Goal: Task Accomplishment & Management: Manage account settings

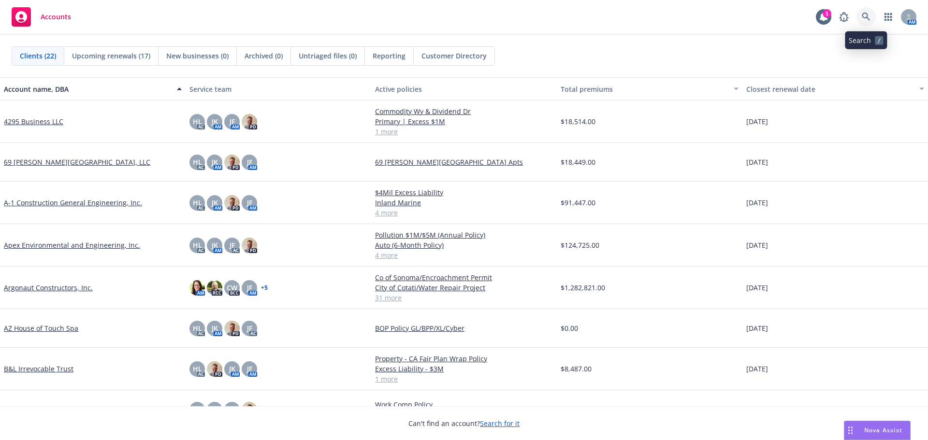
click at [861, 18] on link at bounding box center [866, 16] width 19 height 19
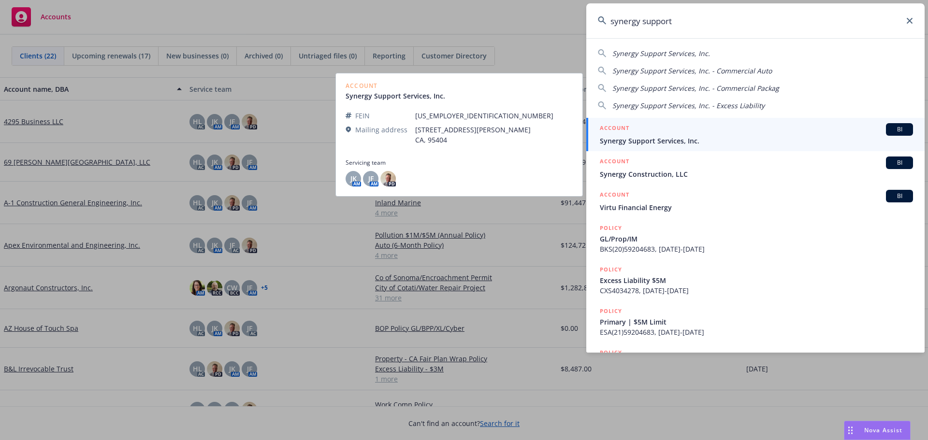
type input "synergy support"
click at [762, 131] on div "ACCOUNT BI" at bounding box center [756, 129] width 313 height 13
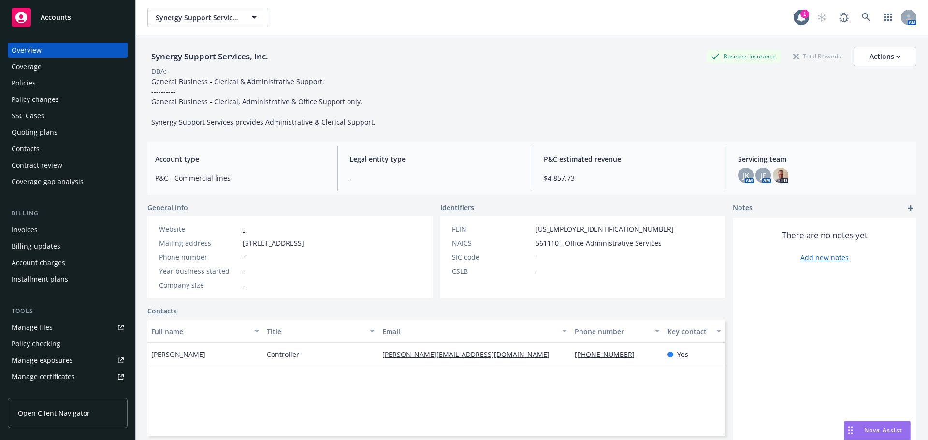
click at [66, 101] on div "Policy changes" at bounding box center [68, 99] width 112 height 15
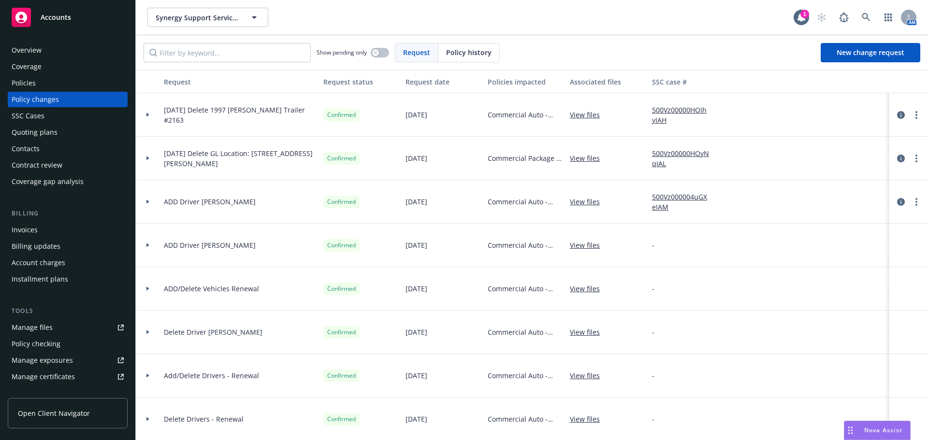
click at [146, 157] on icon at bounding box center [148, 158] width 4 height 3
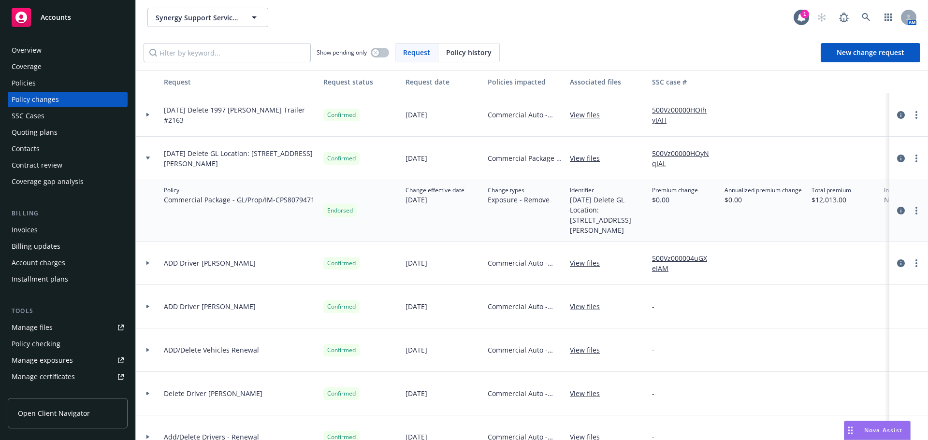
click at [587, 157] on link "View files" at bounding box center [589, 158] width 38 height 10
drag, startPoint x: 202, startPoint y: 214, endPoint x: 165, endPoint y: 215, distance: 36.8
click at [165, 215] on div "Policy Commercial Package - GL/Prop/IM - CPS8079471" at bounding box center [240, 210] width 160 height 61
copy span "CPS8079471"
click at [66, 85] on div "Policies" at bounding box center [68, 82] width 112 height 15
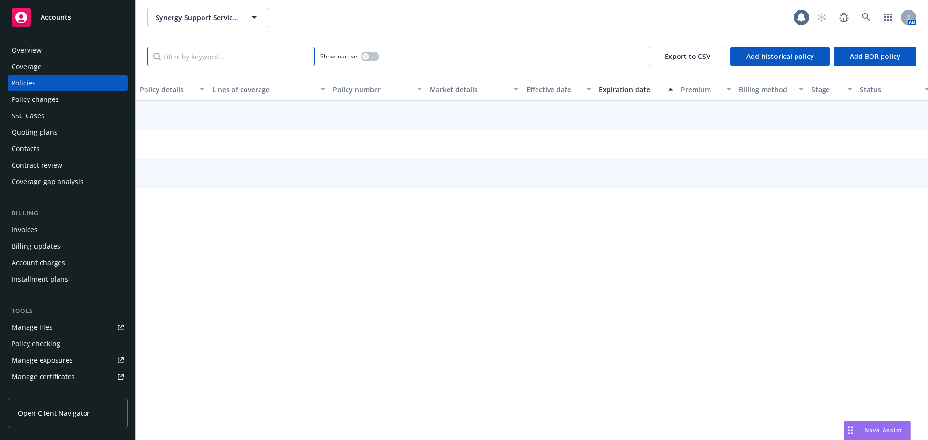
click at [191, 61] on input "Filter by keyword..." at bounding box center [230, 56] width 167 height 19
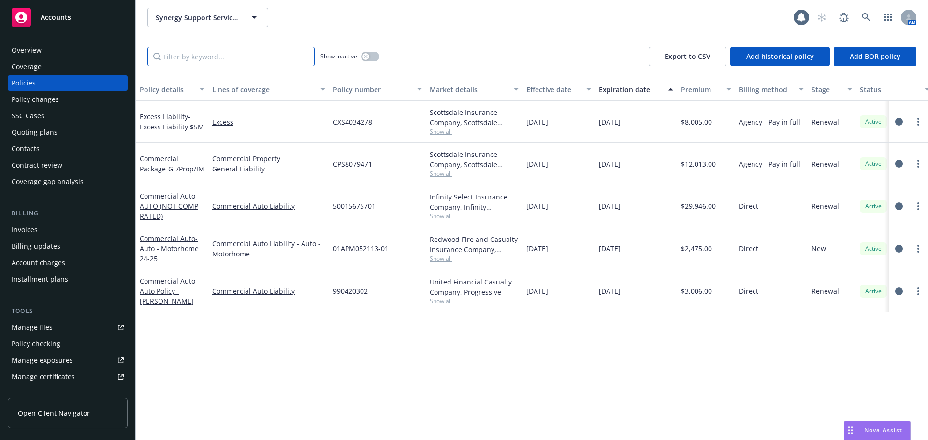
paste input "CPS8079471"
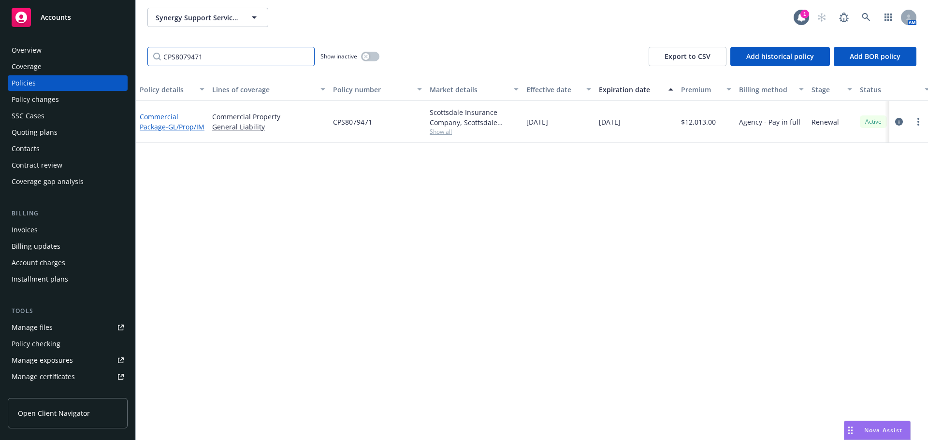
type input "CPS8079471"
click at [155, 123] on link "Commercial Package - GL/Prop/IM" at bounding box center [172, 121] width 65 height 19
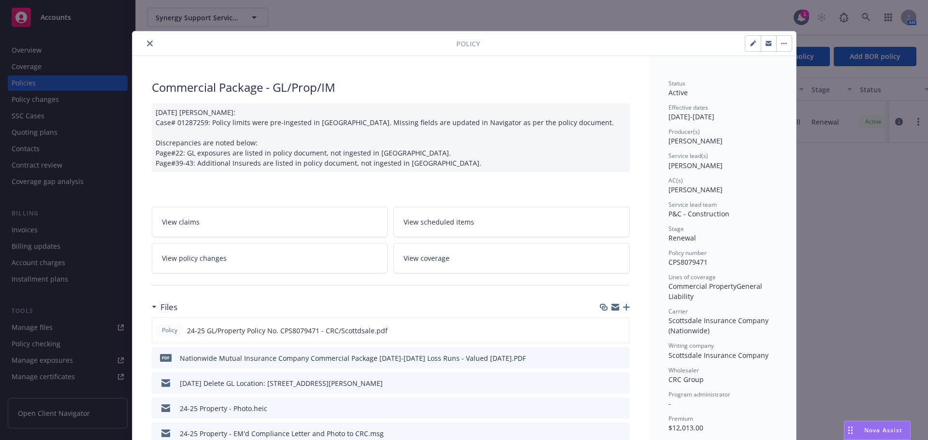
click at [151, 42] on button "close" at bounding box center [150, 44] width 12 height 12
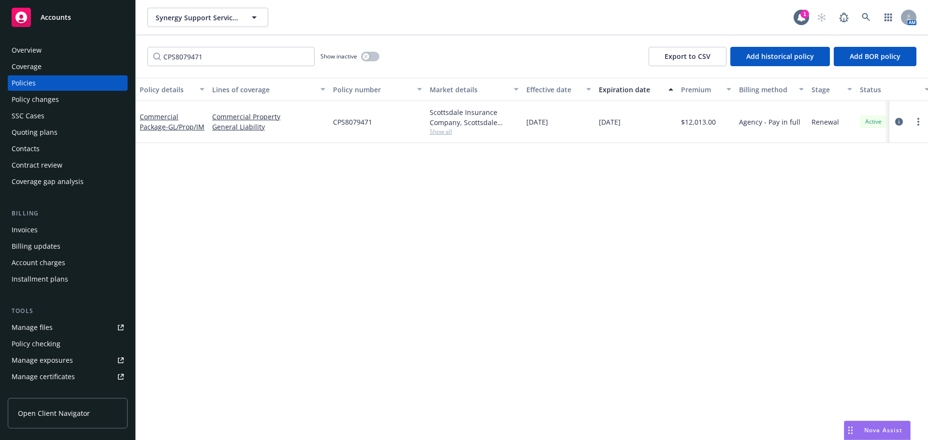
click at [96, 102] on div "Policy changes" at bounding box center [68, 99] width 112 height 15
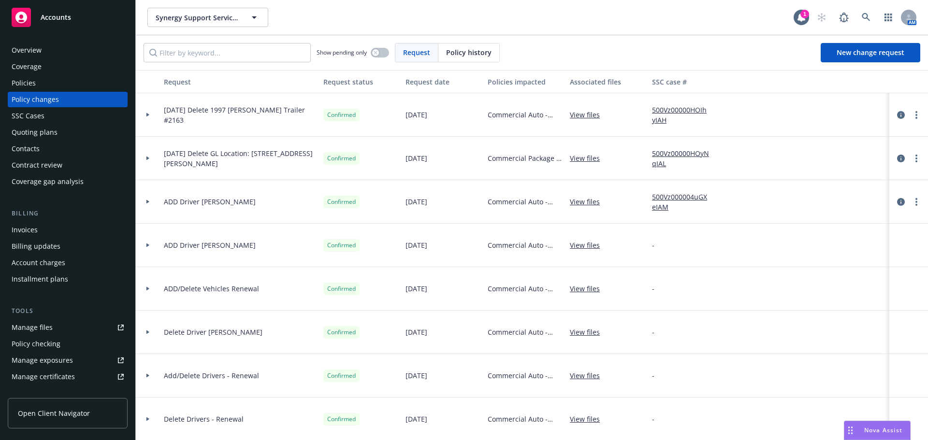
click at [150, 160] on div at bounding box center [148, 158] width 16 height 3
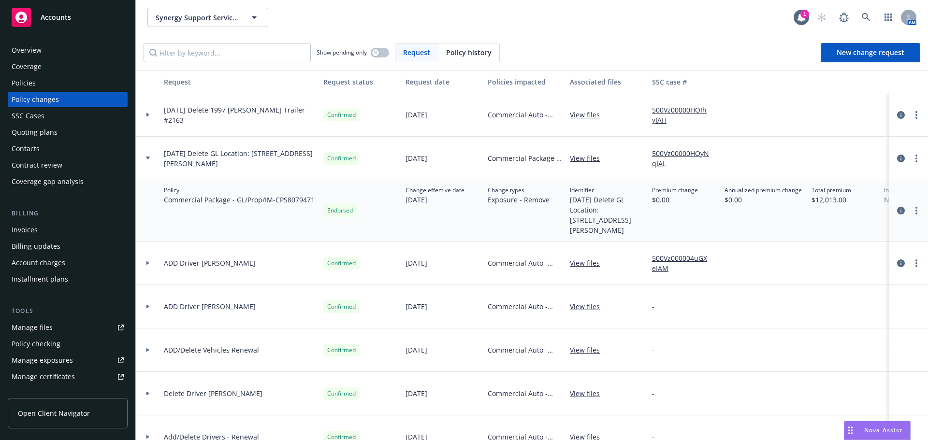
click at [148, 157] on icon at bounding box center [148, 158] width 4 height 3
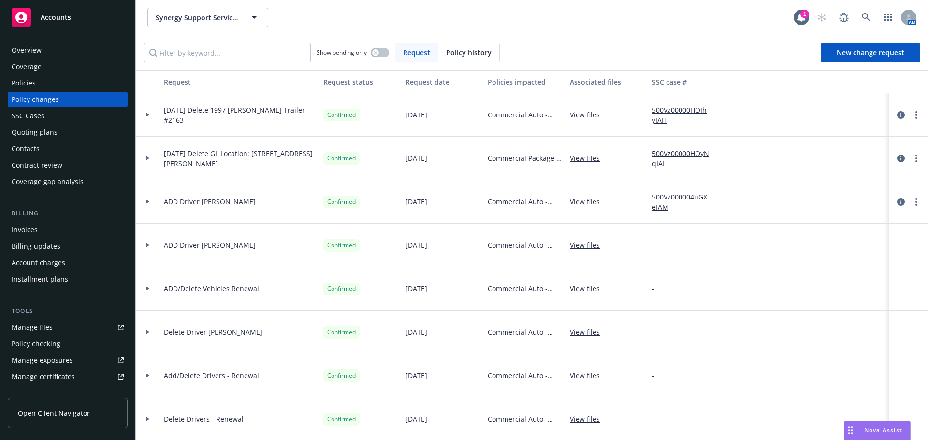
click at [149, 117] on div at bounding box center [148, 115] width 24 height 44
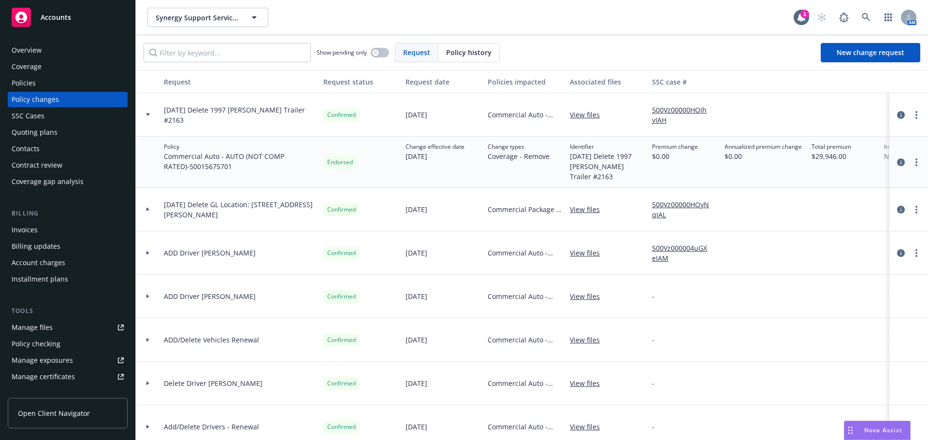
click at [588, 119] on link "View files" at bounding box center [589, 115] width 38 height 10
click at [147, 199] on div at bounding box center [148, 210] width 24 height 44
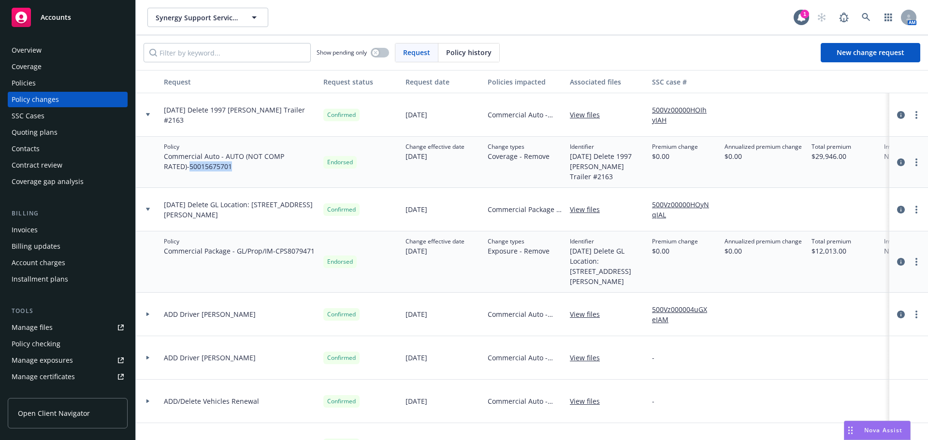
drag, startPoint x: 214, startPoint y: 169, endPoint x: 164, endPoint y: 171, distance: 49.8
click at [164, 171] on span "Commercial Auto - AUTO (NOT COMP RATED) - 50015675701" at bounding box center [240, 161] width 152 height 20
copy span "50015675701"
click at [51, 80] on div "Policies" at bounding box center [68, 82] width 112 height 15
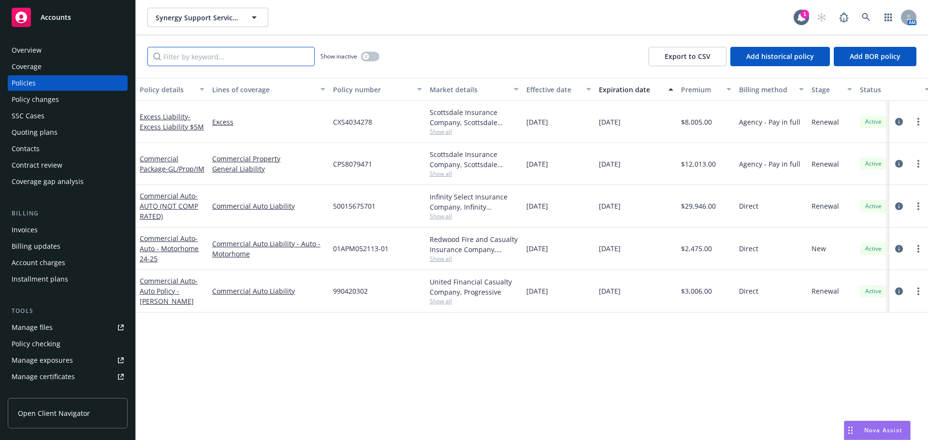
click at [181, 55] on input "Filter by keyword..." at bounding box center [230, 56] width 167 height 19
paste input "50015675701"
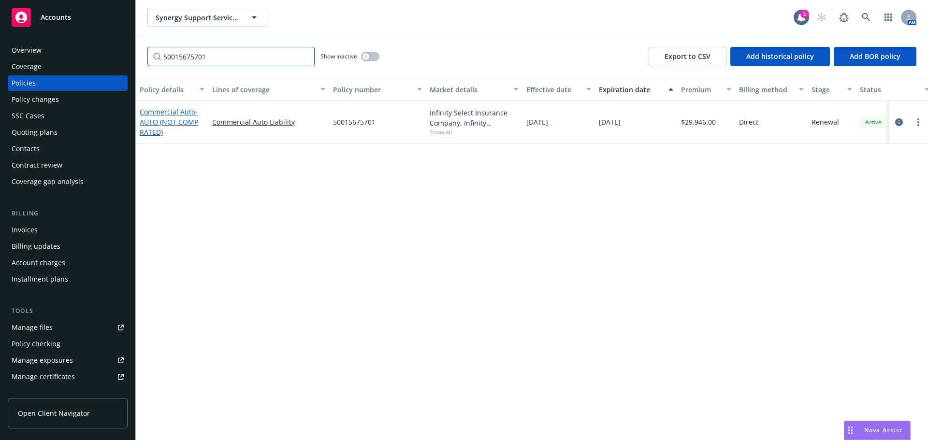
type input "50015675701"
click at [160, 117] on span "- AUTO (NOT COMP RATED)" at bounding box center [169, 121] width 58 height 29
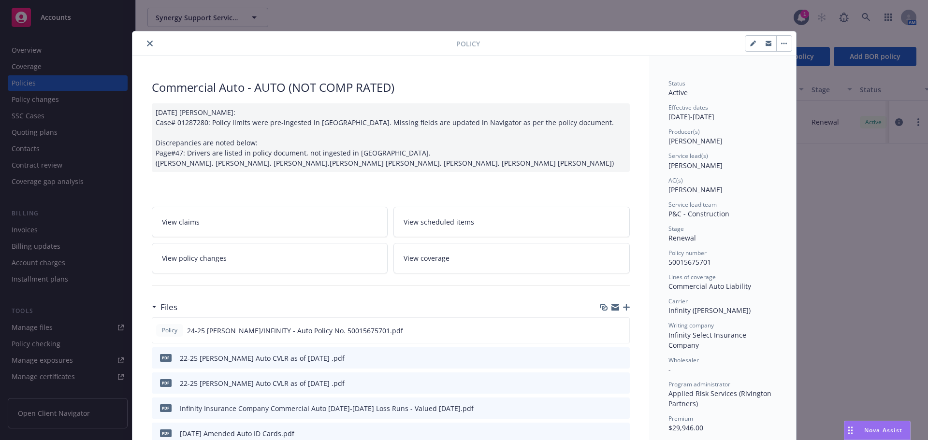
click at [149, 44] on button "close" at bounding box center [150, 44] width 12 height 12
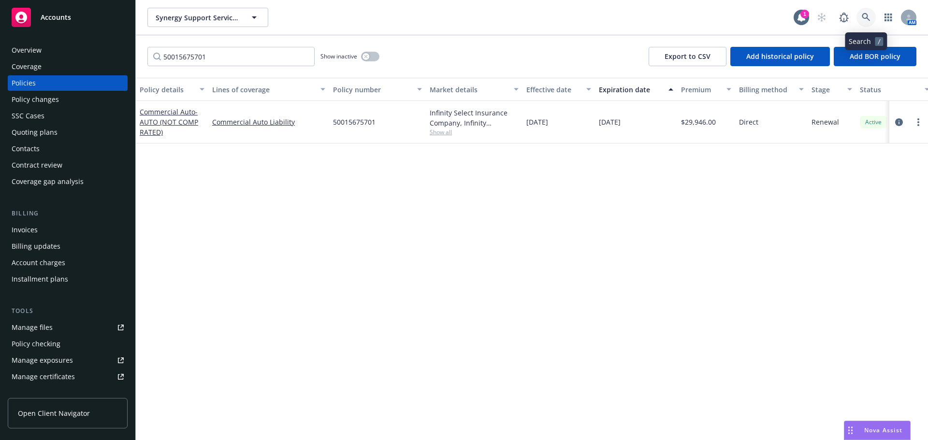
click at [868, 17] on icon at bounding box center [866, 17] width 8 height 8
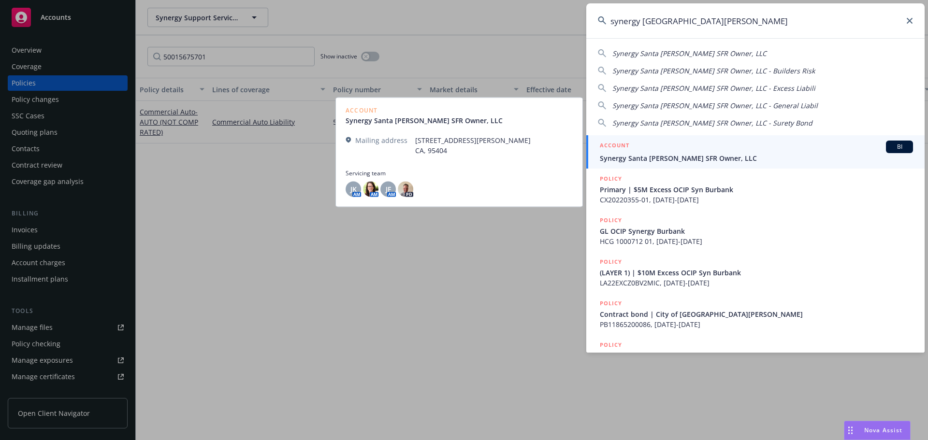
type input "synergy santa rosa"
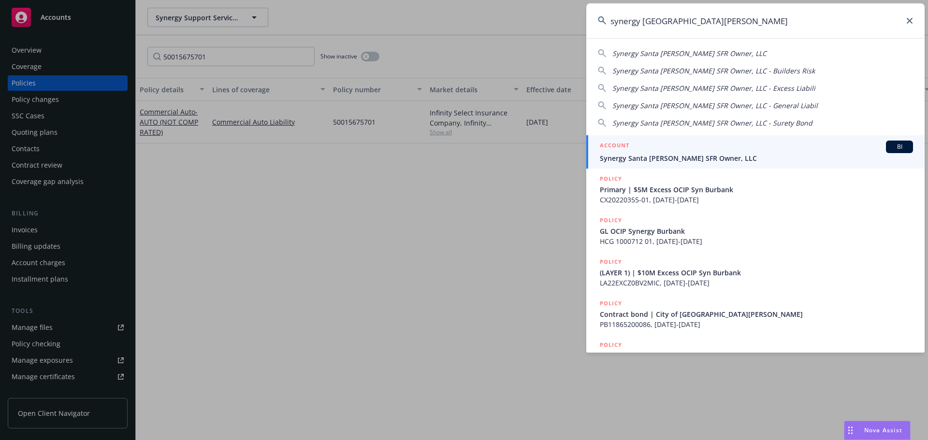
click at [755, 154] on span "Synergy Santa Rosa SFR Owner, LLC" at bounding box center [756, 158] width 313 height 10
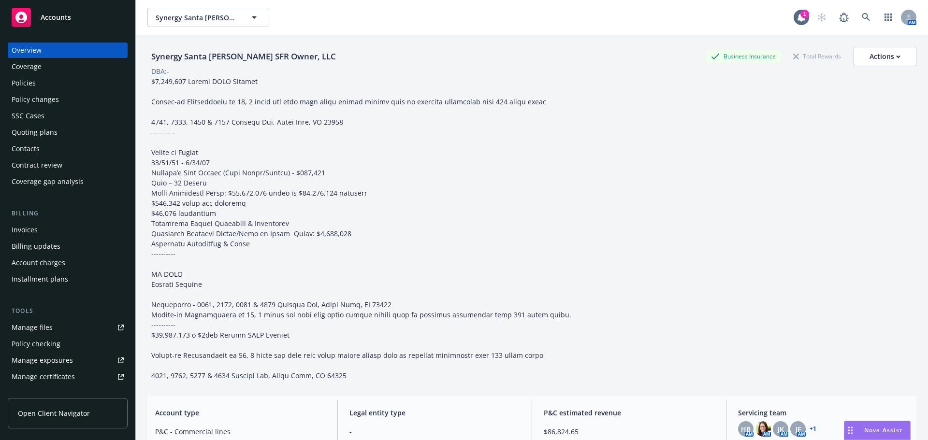
click at [38, 99] on div "Policy changes" at bounding box center [35, 99] width 47 height 15
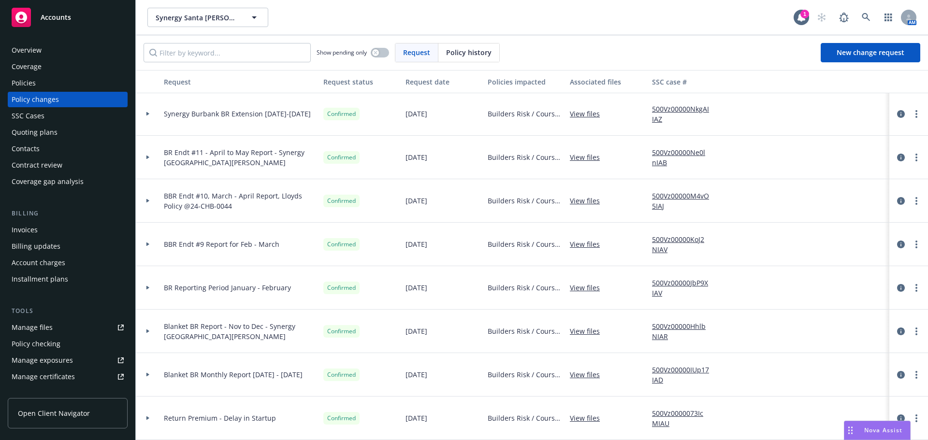
scroll to position [8, 0]
click at [149, 409] on div at bounding box center [148, 419] width 24 height 44
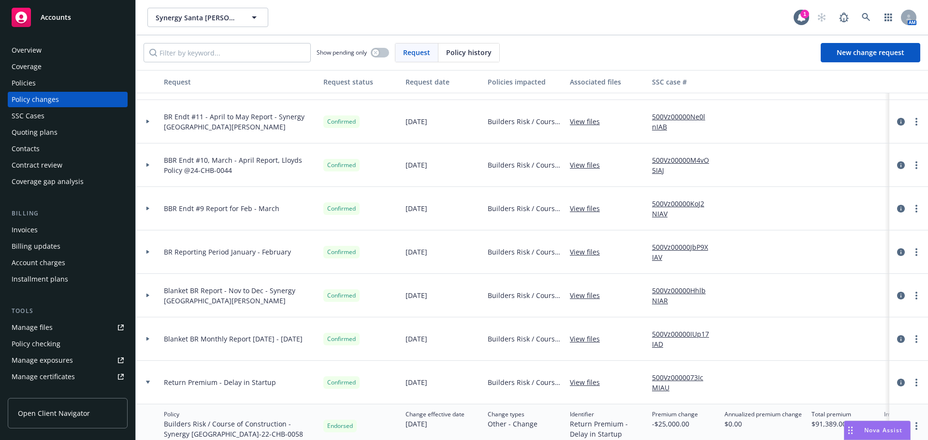
scroll to position [52, 0]
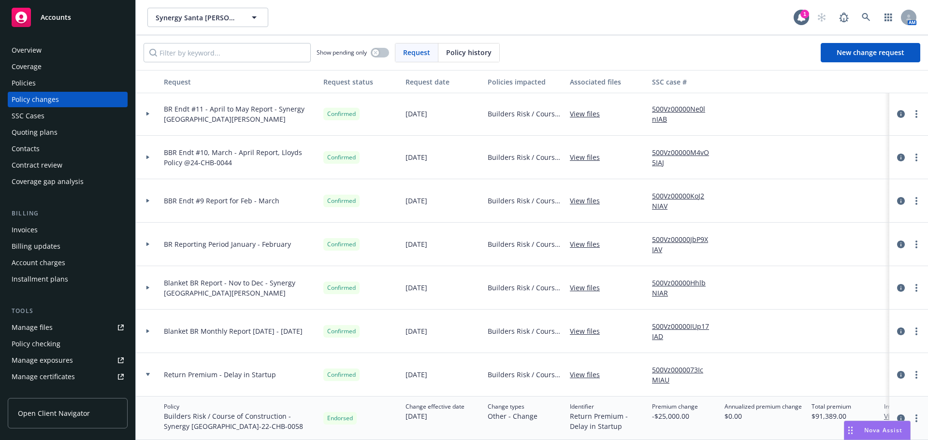
click at [579, 370] on link "View files" at bounding box center [589, 375] width 38 height 10
click at [145, 286] on div at bounding box center [148, 287] width 16 height 3
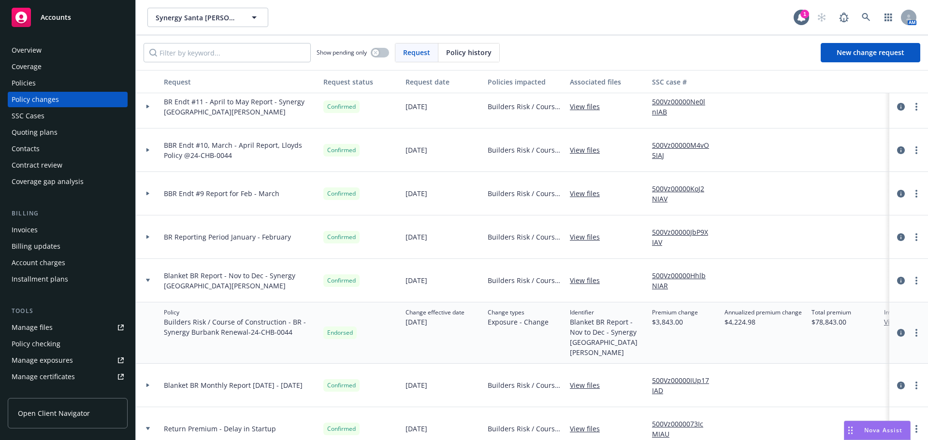
click at [582, 280] on link "View files" at bounding box center [589, 281] width 38 height 10
drag, startPoint x: 251, startPoint y: 334, endPoint x: 297, endPoint y: 341, distance: 46.0
click at [297, 341] on div "Policy Builders Risk / Course of Construction - BR - Synergy Burbank Renewal - …" at bounding box center [240, 333] width 160 height 61
copy span "24-CHB-0044"
click at [34, 86] on div "Policies" at bounding box center [24, 82] width 24 height 15
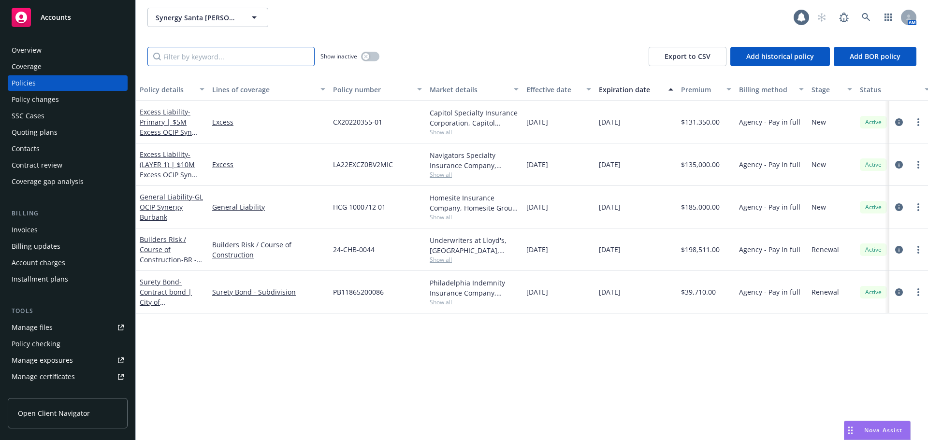
click at [175, 58] on input "Filter by keyword..." at bounding box center [230, 56] width 167 height 19
paste input "24-CHB-0044"
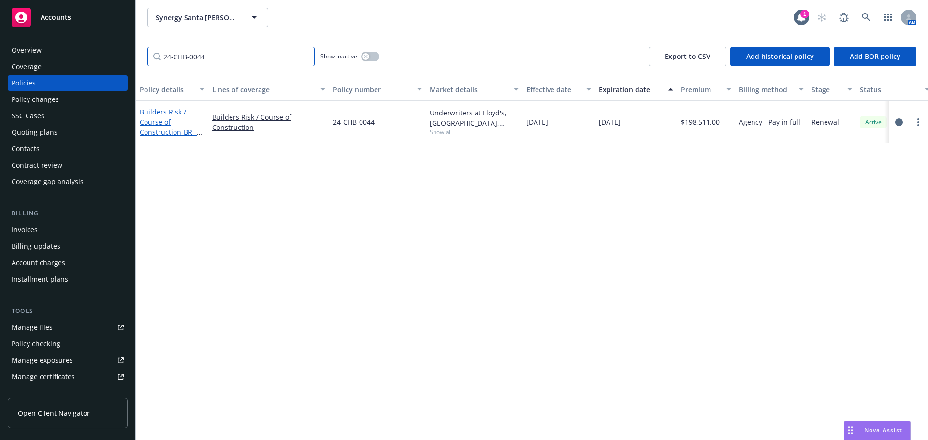
type input "24-CHB-0044"
click at [181, 132] on span "- BR - Synergy Burbank Renewal" at bounding box center [171, 142] width 62 height 29
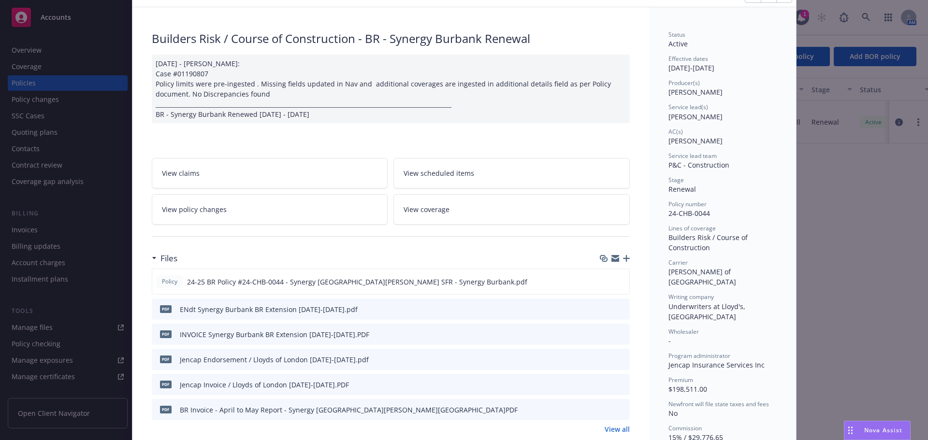
scroll to position [97, 0]
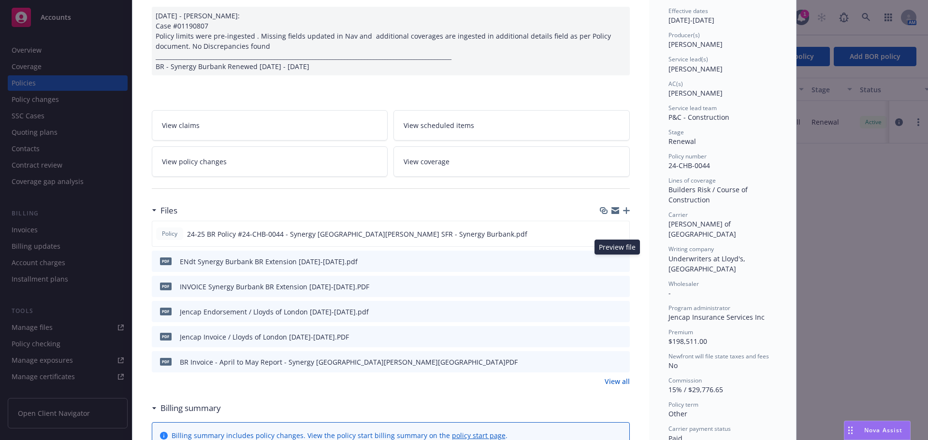
click at [616, 262] on icon "preview file" at bounding box center [620, 261] width 9 height 7
click at [621, 308] on icon "preview file" at bounding box center [620, 311] width 9 height 7
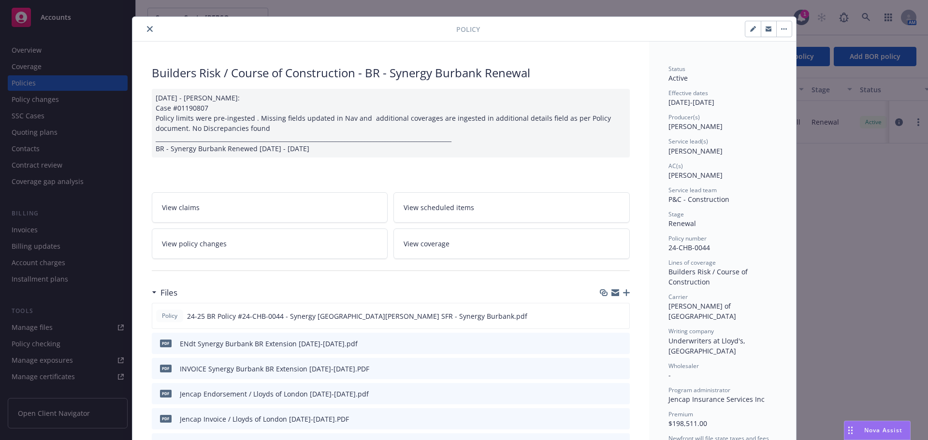
scroll to position [0, 0]
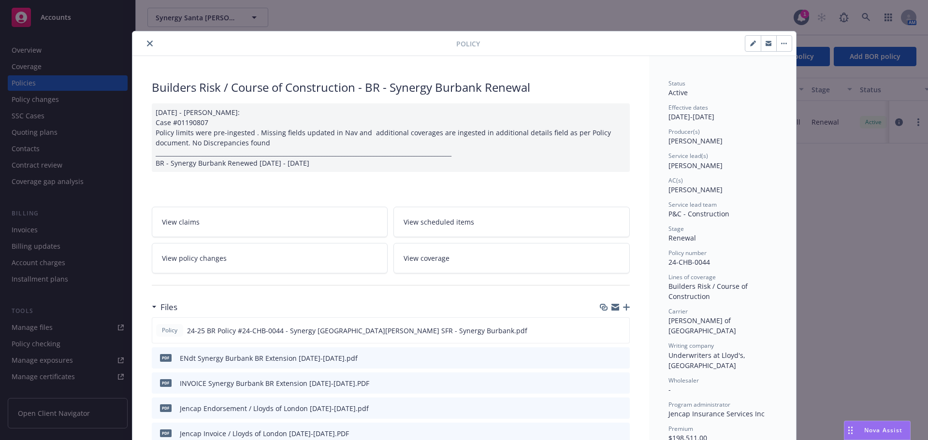
click at [149, 42] on button "close" at bounding box center [150, 44] width 12 height 12
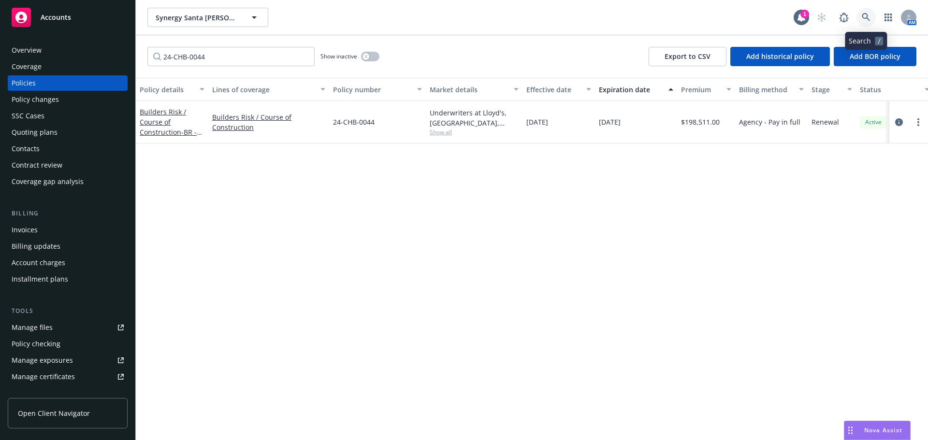
click at [868, 18] on icon at bounding box center [866, 17] width 9 height 9
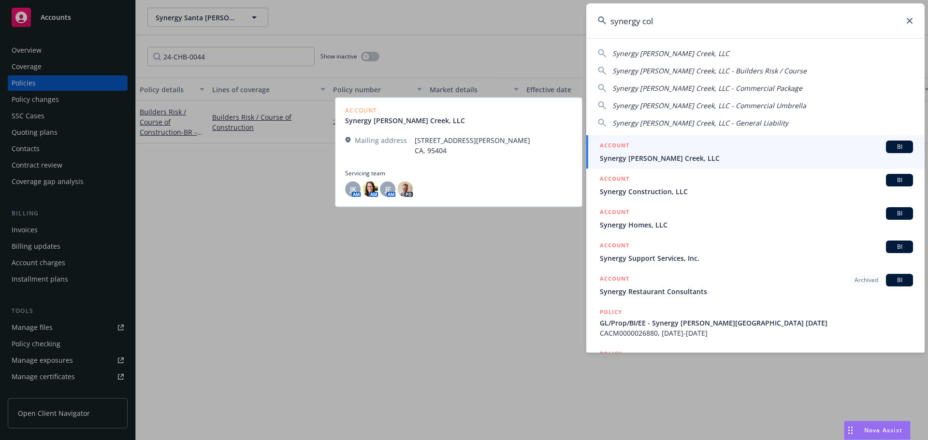
type input "synergy col"
click at [771, 150] on div "ACCOUNT BI" at bounding box center [756, 147] width 313 height 13
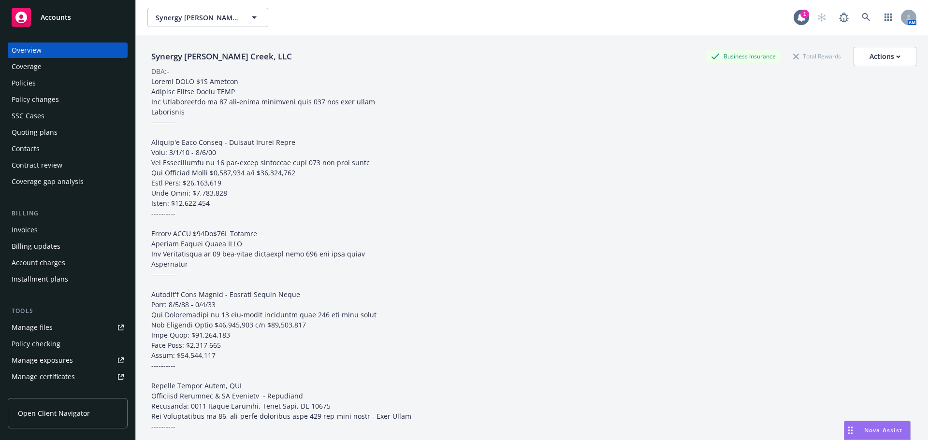
click at [35, 98] on div "Policy changes" at bounding box center [35, 99] width 47 height 15
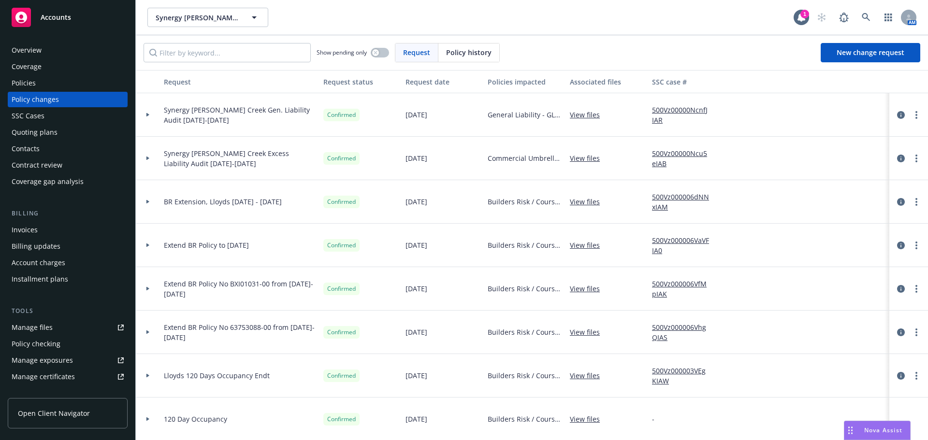
click at [145, 245] on div at bounding box center [148, 245] width 16 height 3
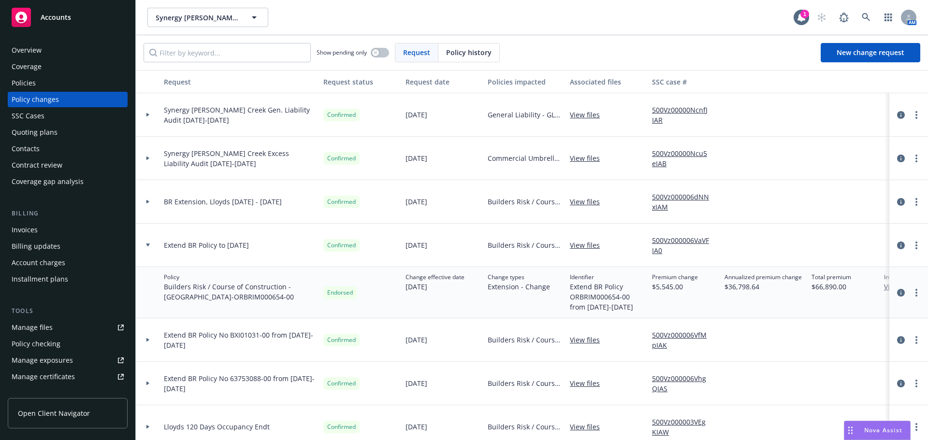
click at [586, 246] on link "View files" at bounding box center [589, 245] width 38 height 10
click at [863, 17] on icon at bounding box center [866, 17] width 8 height 8
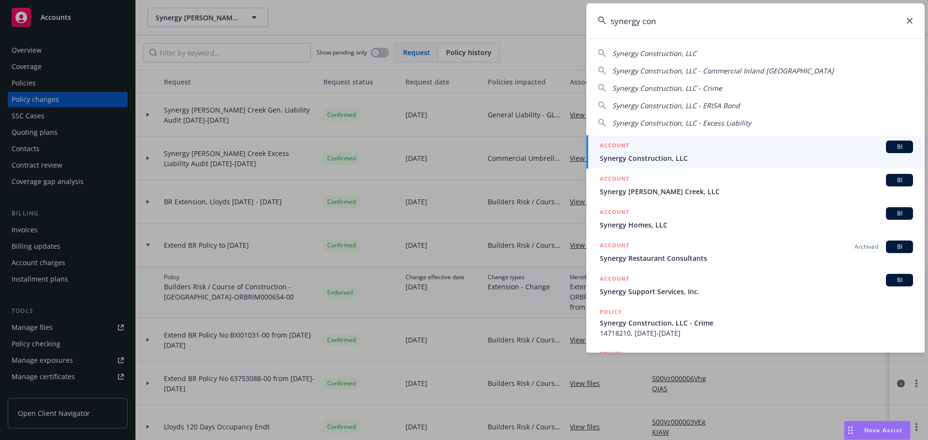
type input "synergy con"
click at [765, 156] on span "Synergy Construction, LLC" at bounding box center [756, 158] width 313 height 10
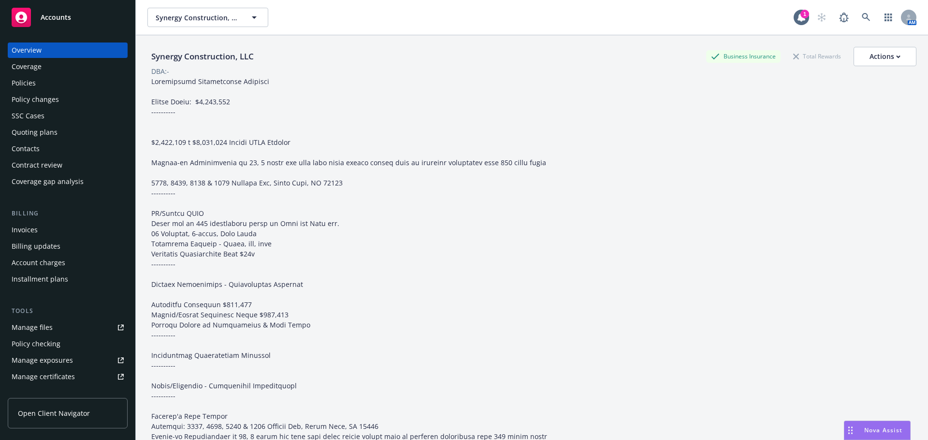
click at [52, 99] on div "Policy changes" at bounding box center [35, 99] width 47 height 15
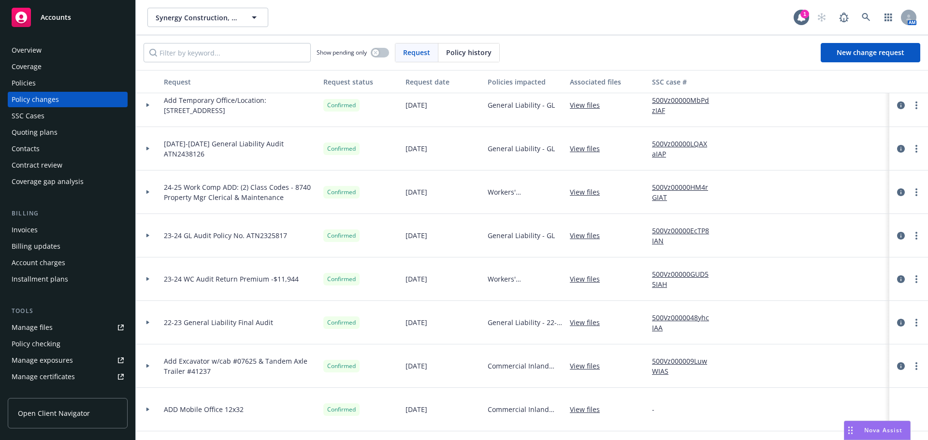
scroll to position [145, 0]
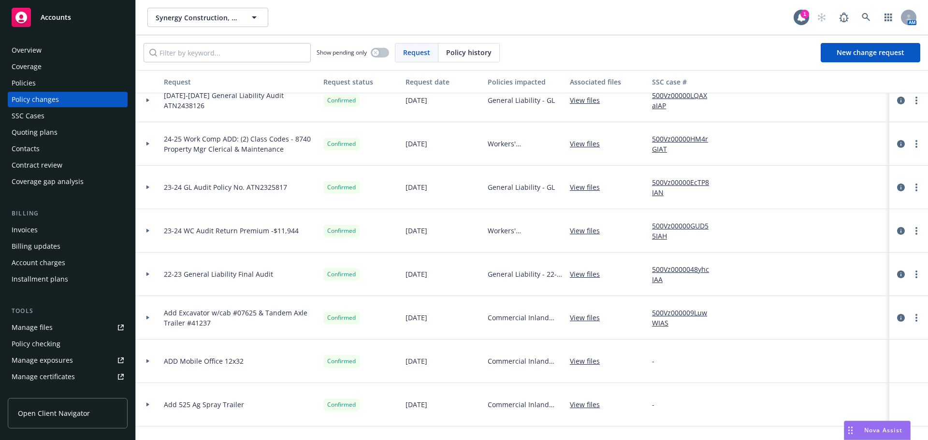
click at [144, 318] on div at bounding box center [148, 317] width 16 height 3
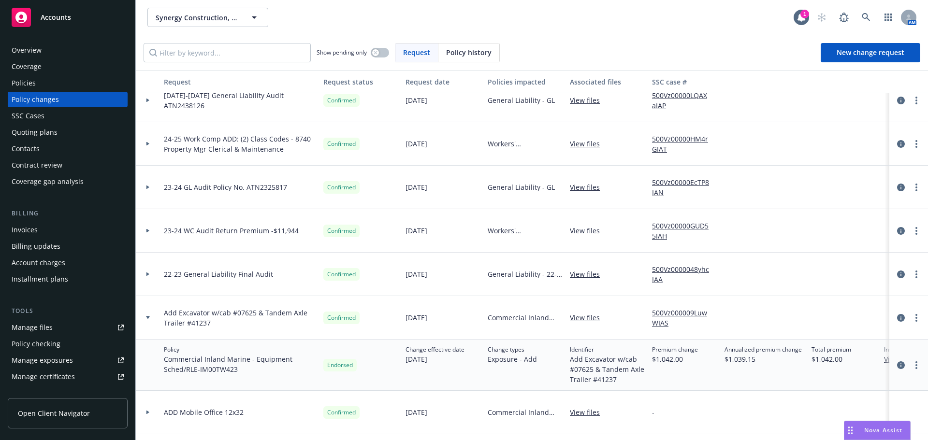
click at [586, 318] on link "View files" at bounding box center [589, 318] width 38 height 10
drag, startPoint x: 239, startPoint y: 371, endPoint x: 203, endPoint y: 369, distance: 36.8
click at [203, 369] on span "Commercial Inland Marine - Equipment Sched/RLE - IM00TW423" at bounding box center [240, 364] width 152 height 20
copy span "IM00TW423"
click at [70, 89] on div "Policies" at bounding box center [68, 82] width 112 height 15
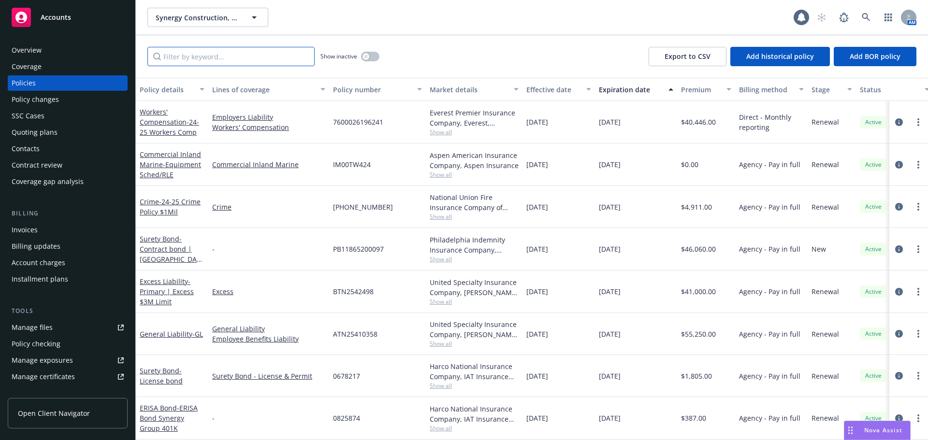
click at [179, 60] on input "Filter by keyword..." at bounding box center [230, 56] width 167 height 19
paste input "IM00TW423"
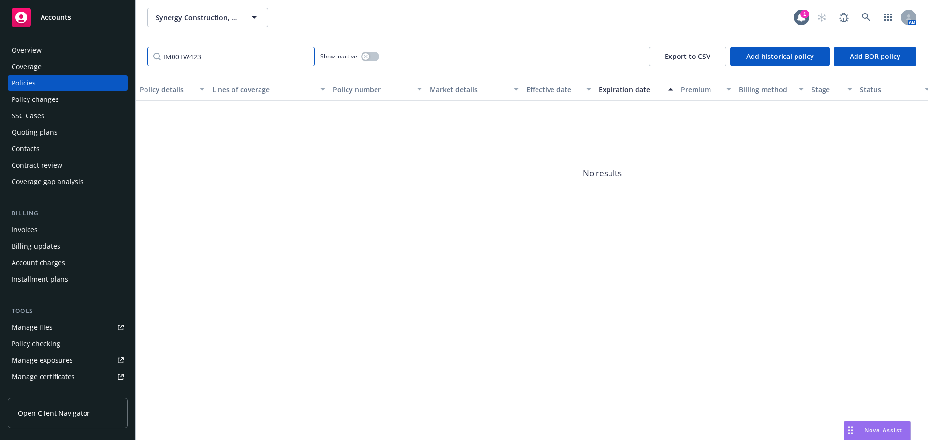
type input "IM00TW423"
click at [367, 56] on icon "button" at bounding box center [366, 57] width 4 height 4
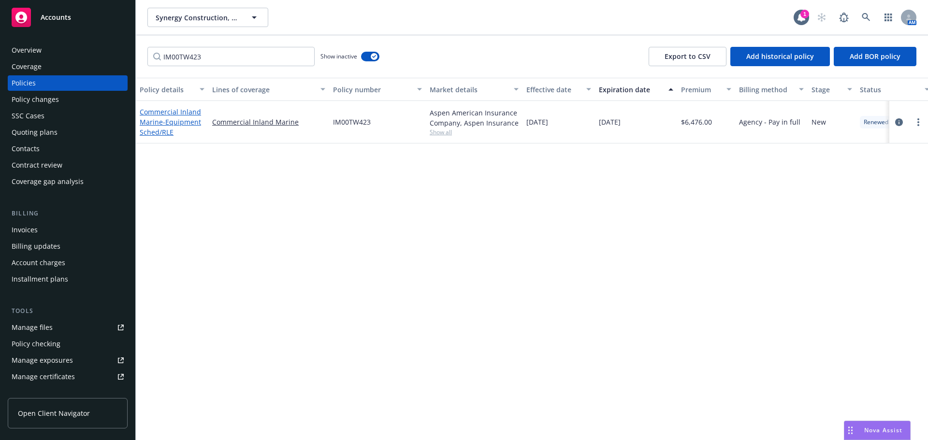
click at [157, 125] on link "Commercial Inland Marine - Equipment Sched/RLE" at bounding box center [170, 121] width 61 height 29
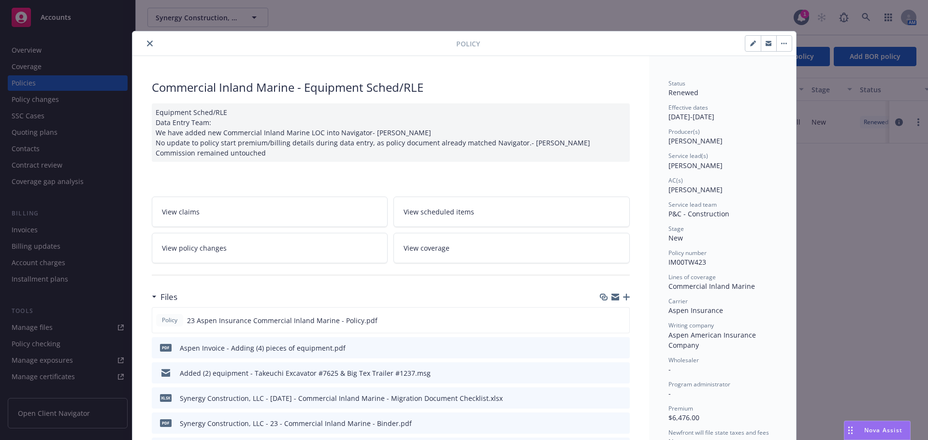
drag, startPoint x: 145, startPoint y: 43, endPoint x: 126, endPoint y: 55, distance: 22.5
click at [147, 43] on icon "close" at bounding box center [150, 44] width 6 height 6
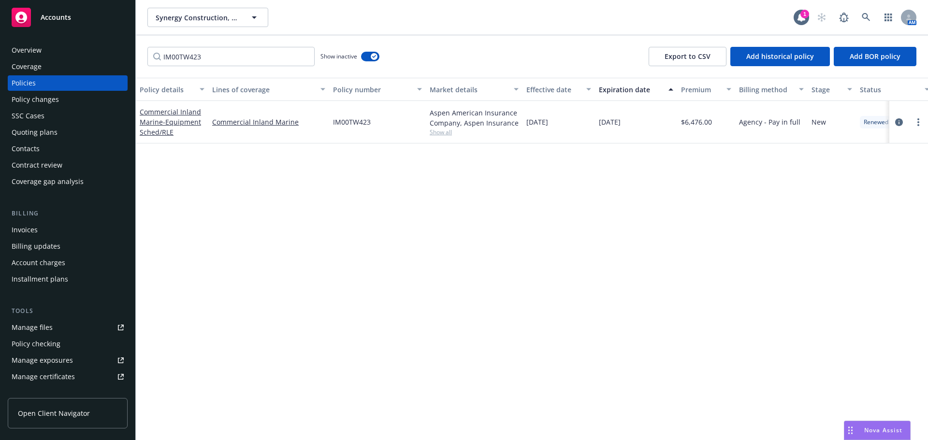
click at [65, 100] on div "Policy changes" at bounding box center [68, 99] width 112 height 15
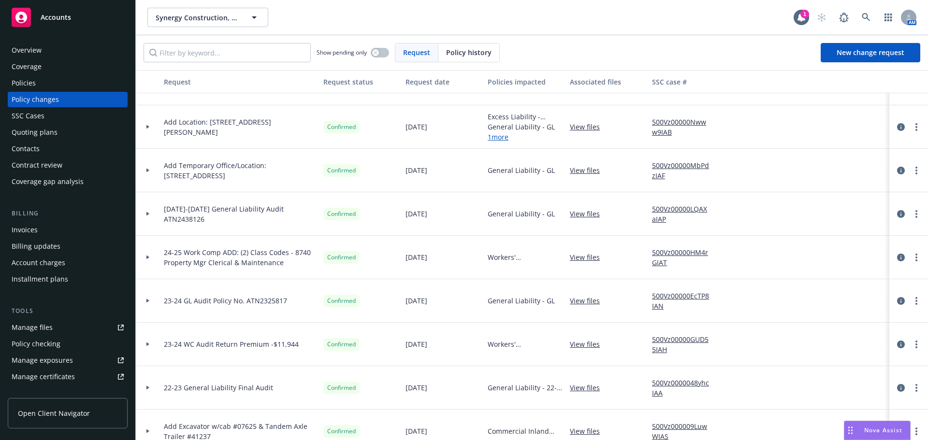
scroll to position [48, 0]
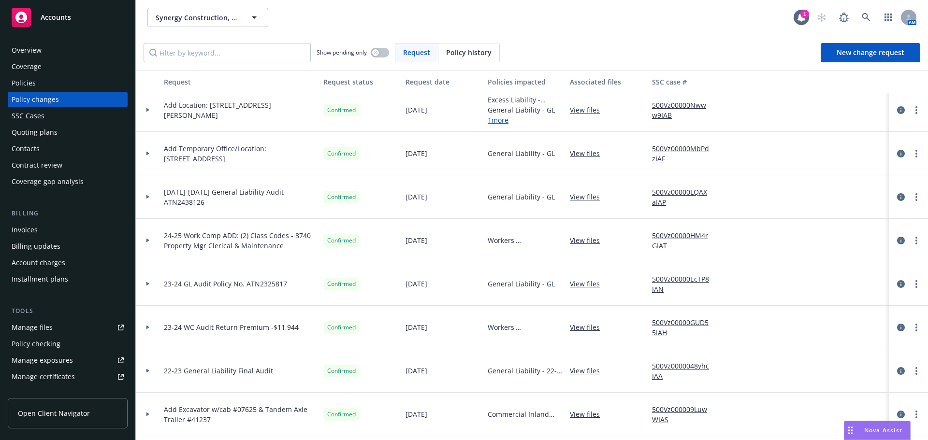
click at [146, 327] on icon at bounding box center [147, 328] width 3 height 4
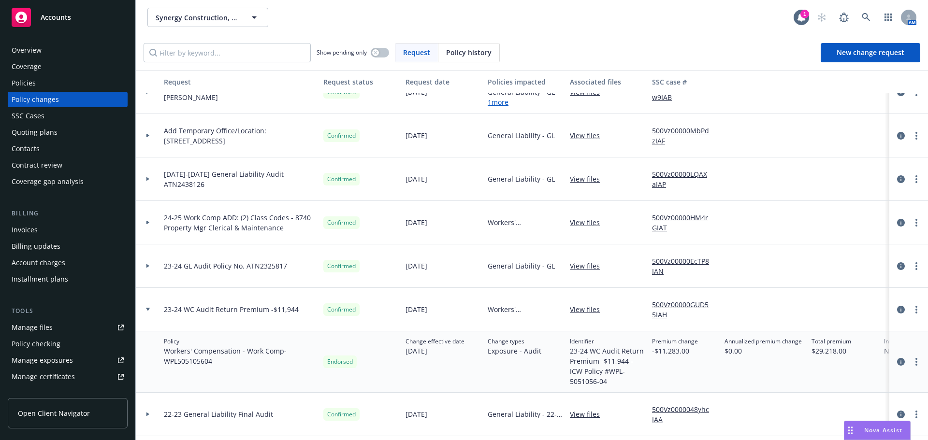
scroll to position [97, 0]
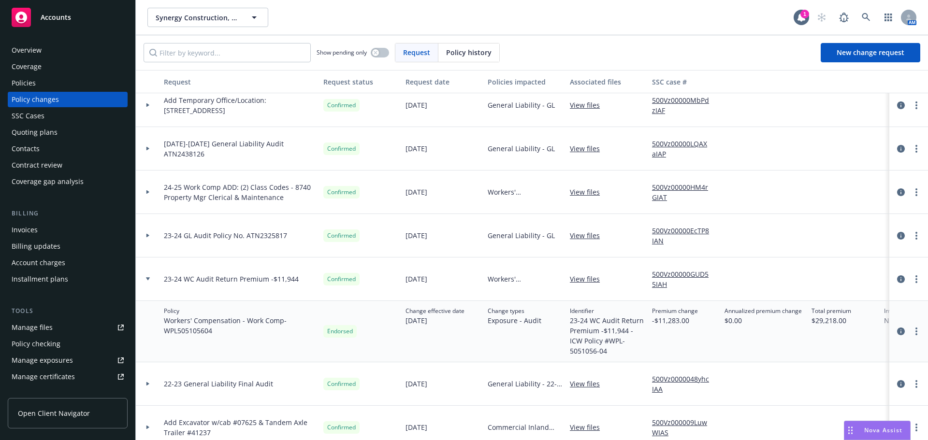
click at [584, 279] on link "View files" at bounding box center [589, 279] width 38 height 10
drag, startPoint x: 221, startPoint y: 332, endPoint x: 166, endPoint y: 336, distance: 55.3
click at [166, 336] on div "Policy Workers' Compensation - Work Comp - WPL505105604" at bounding box center [240, 331] width 160 height 61
copy span "WPL505105604"
click at [67, 83] on div "Policies" at bounding box center [68, 82] width 112 height 15
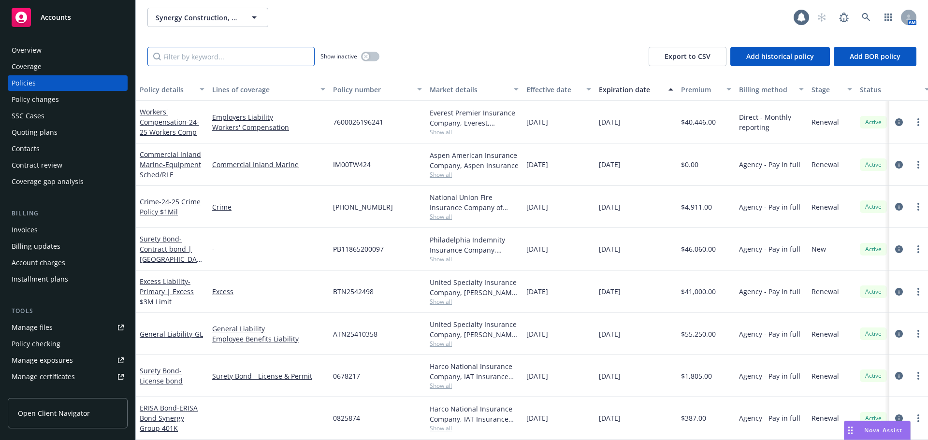
click at [210, 61] on input "Filter by keyword..." at bounding box center [230, 56] width 167 height 19
paste input "WPL505105604"
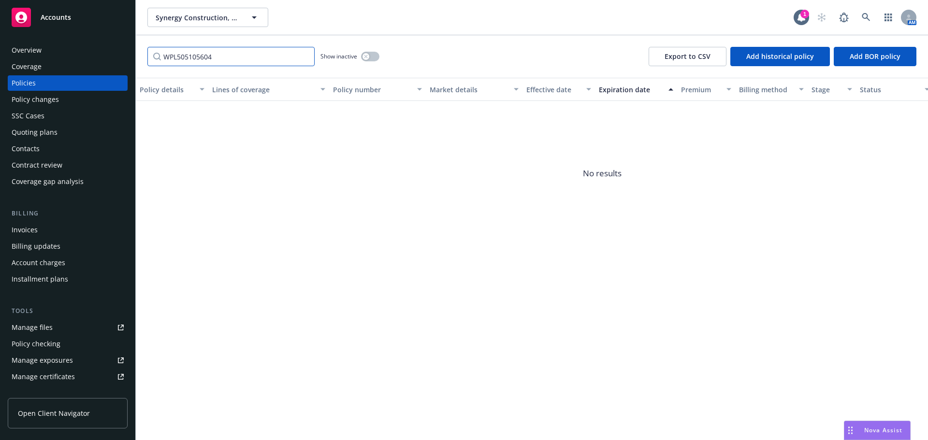
type input "WPL505105604"
click at [365, 58] on icon "button" at bounding box center [365, 56] width 3 height 3
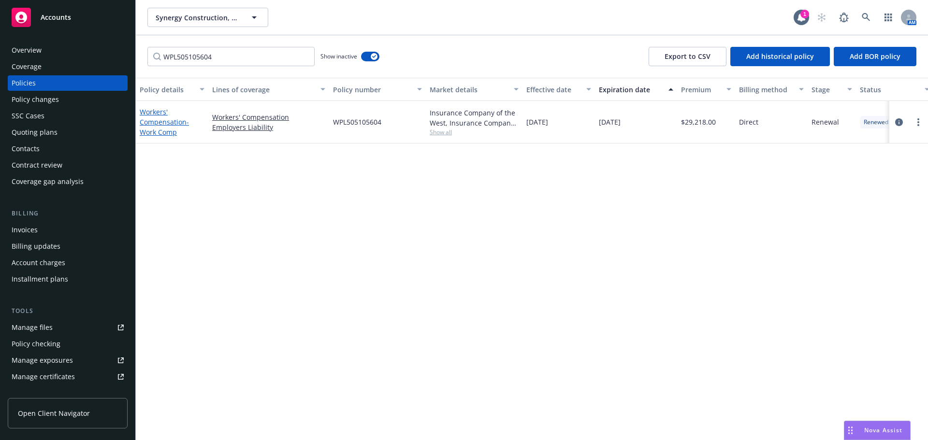
click at [178, 122] on link "Workers' Compensation - Work Comp" at bounding box center [164, 121] width 49 height 29
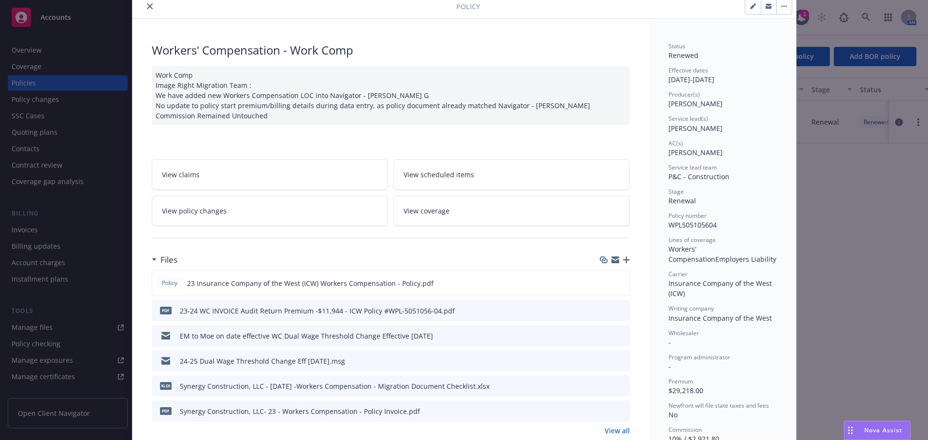
scroll to position [97, 0]
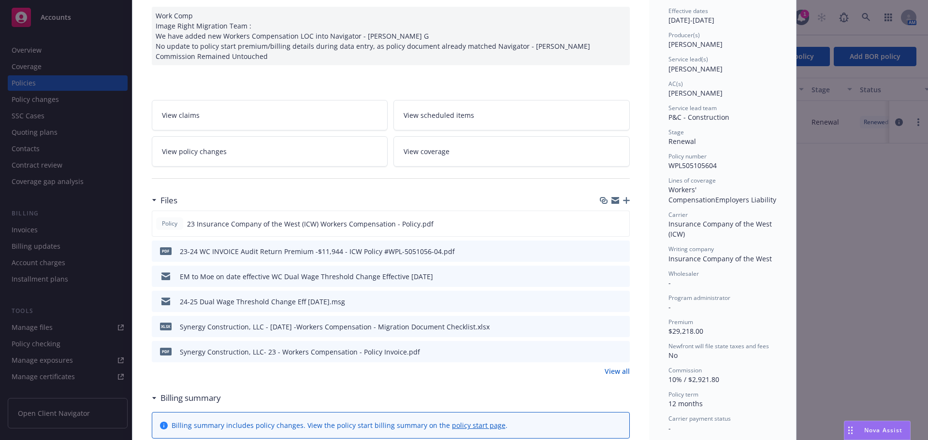
click at [616, 252] on icon "preview file" at bounding box center [620, 250] width 9 height 7
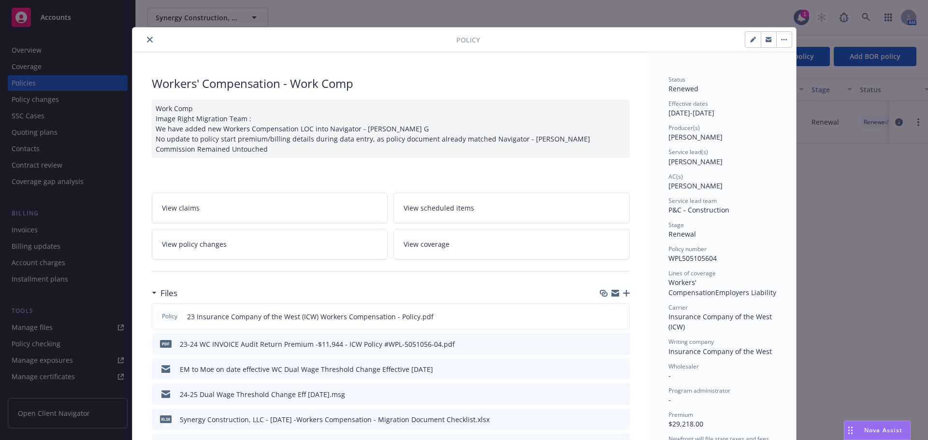
scroll to position [0, 0]
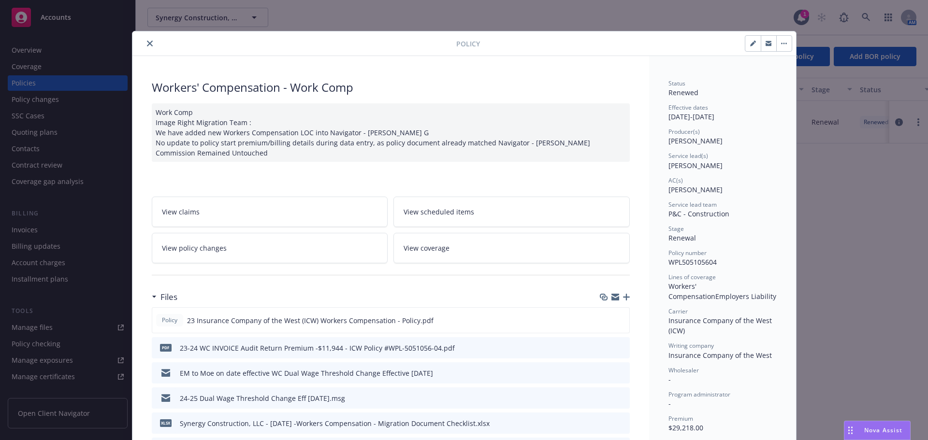
click at [148, 40] on button "close" at bounding box center [150, 44] width 12 height 12
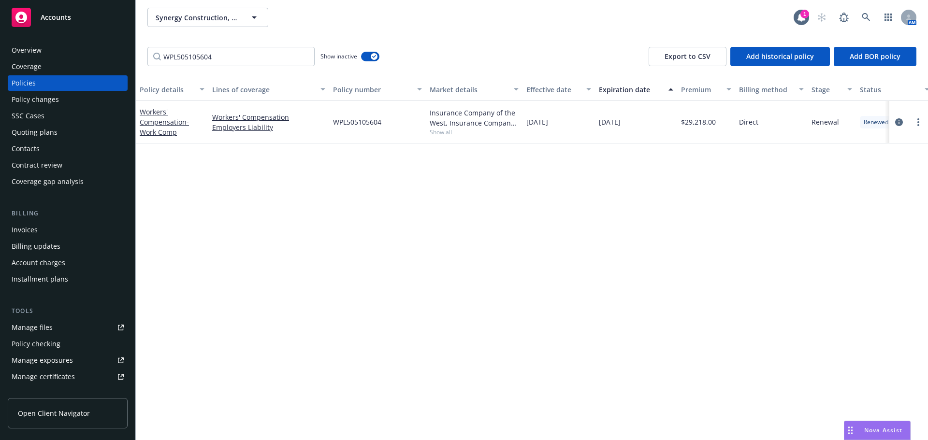
click at [87, 101] on div "Policy changes" at bounding box center [68, 99] width 112 height 15
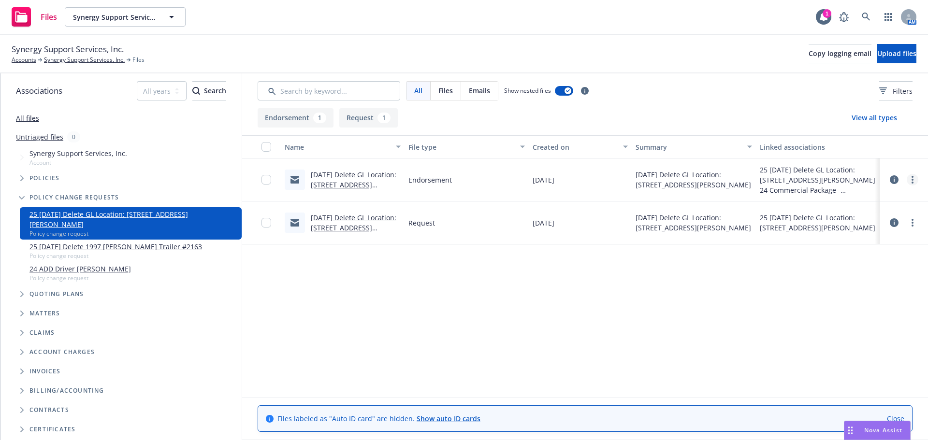
click at [911, 178] on link "more" at bounding box center [913, 180] width 12 height 12
click at [879, 257] on link "Update associations" at bounding box center [870, 257] width 96 height 19
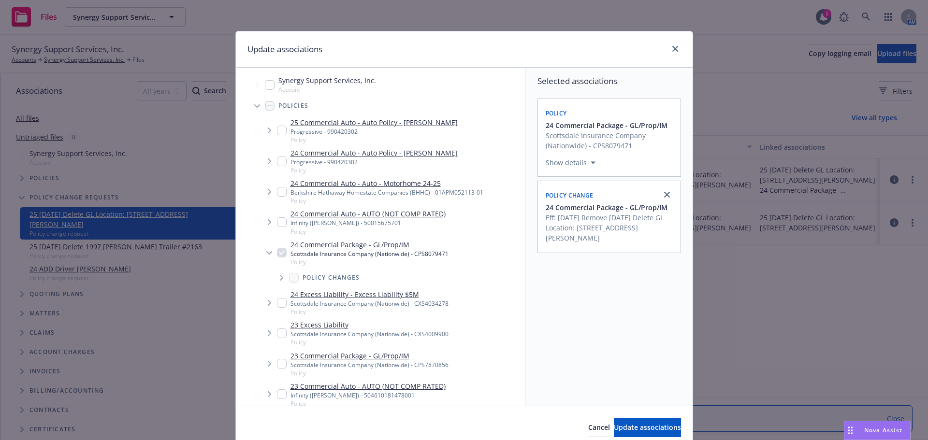
click at [280, 276] on icon "Tree Example" at bounding box center [281, 278] width 3 height 6
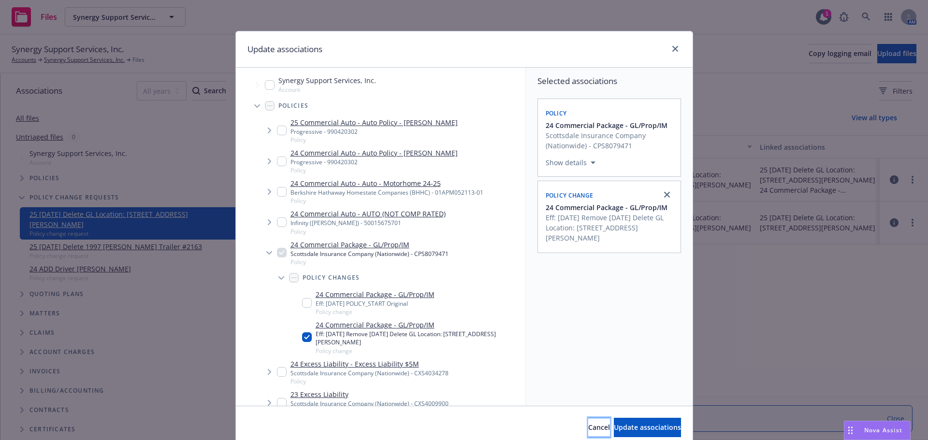
click at [588, 422] on button "Cancel" at bounding box center [599, 427] width 22 height 19
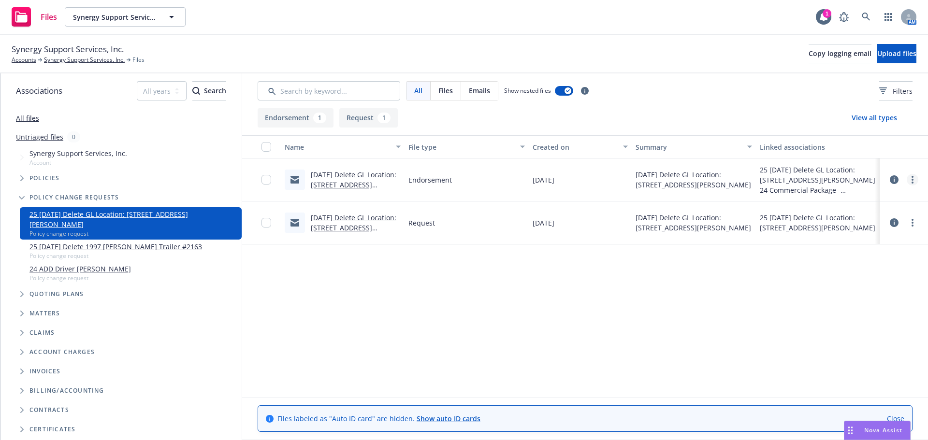
click at [909, 183] on link "more" at bounding box center [913, 180] width 12 height 12
click at [861, 236] on link "Edit" at bounding box center [870, 238] width 96 height 19
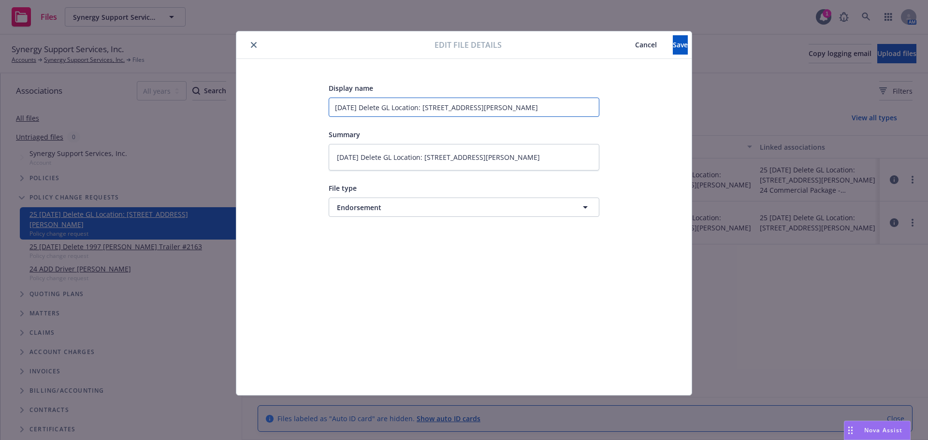
click at [493, 110] on input "1/24/25 Delete GL Location: 285 A Sutton Place" at bounding box center [464, 107] width 271 height 19
type textarea "x"
type input "1/24/25 Delete GL Location: 285 A Sutton Place"
type textarea "x"
type input "1/24/25 Delete GL Location: 285 A Sutton Place E"
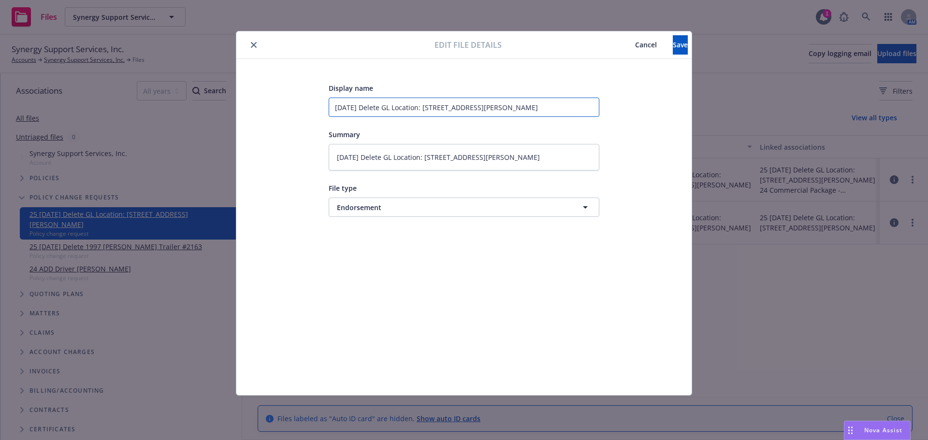
type textarea "x"
type input "1/24/25 Delete GL Location: 285 A Sutton Place EN"
type textarea "x"
type input "1/24/25 Delete GL Location: 285 A Sutton Place END"
type textarea "x"
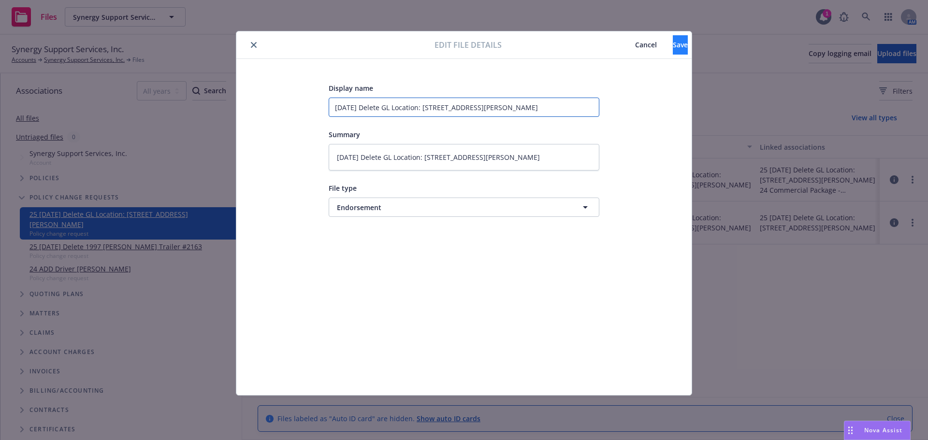
type input "1/24/25 Delete GL Location: 285 A Sutton Place ENDT"
click at [673, 44] on button "Save" at bounding box center [680, 44] width 15 height 19
type textarea "x"
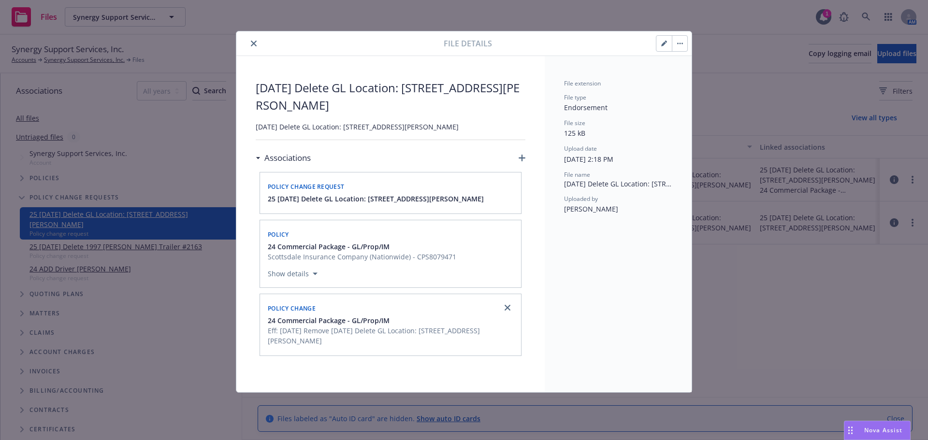
click at [253, 42] on icon "close" at bounding box center [254, 44] width 6 height 6
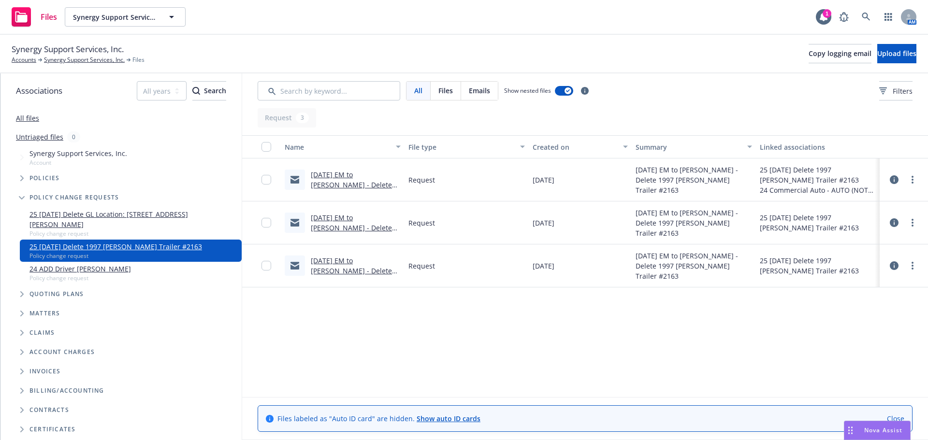
click at [371, 181] on link "1/24/25 EM to Kemper - Delete 1997 Carson Trailer #2163.msg" at bounding box center [351, 190] width 81 height 40
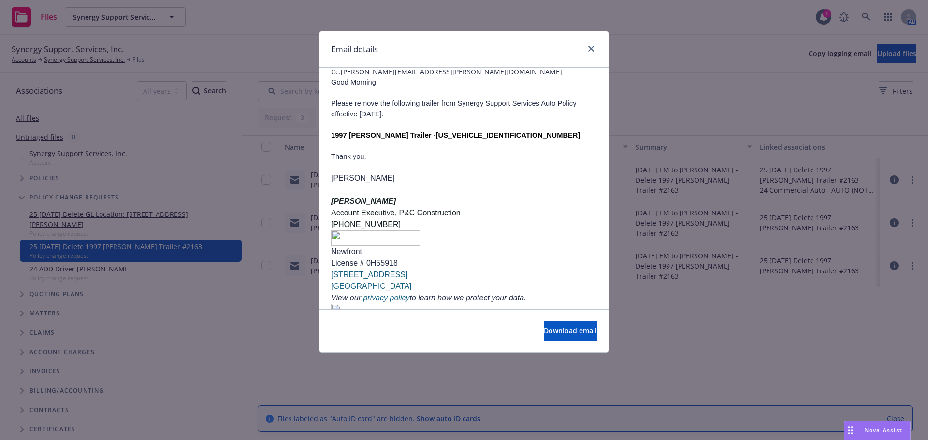
scroll to position [138, 0]
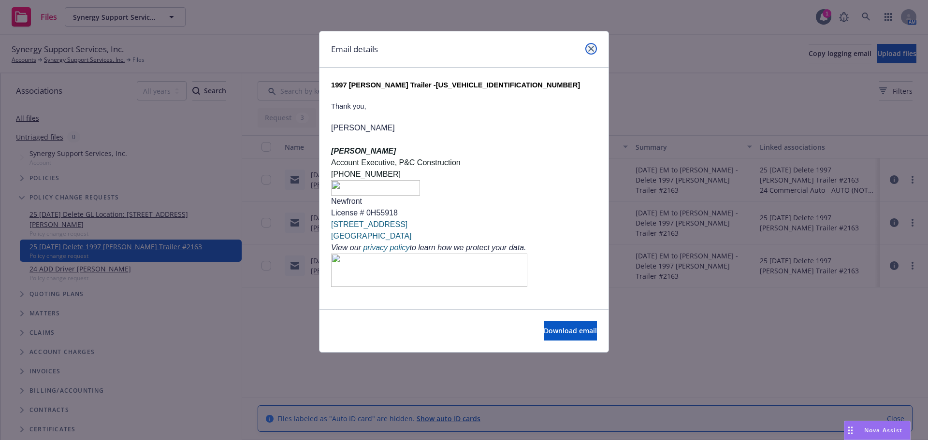
click at [594, 49] on link "close" at bounding box center [591, 49] width 12 height 12
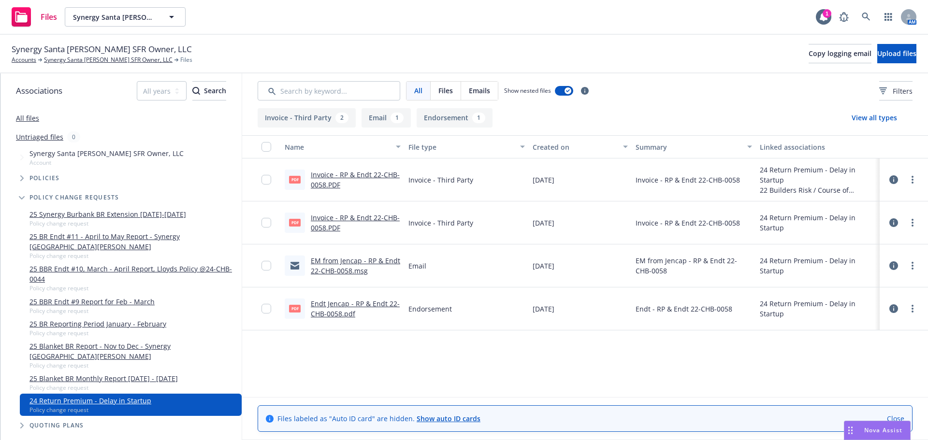
click at [912, 316] on div at bounding box center [903, 308] width 29 height 19
click at [909, 313] on link "more" at bounding box center [913, 309] width 12 height 12
click at [881, 381] on link "Update associations" at bounding box center [870, 386] width 96 height 19
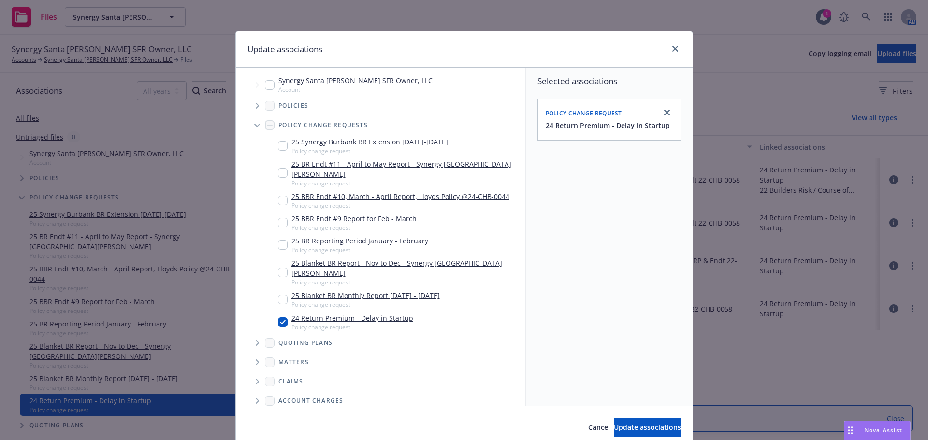
click at [256, 107] on icon "Tree Example" at bounding box center [257, 106] width 3 height 6
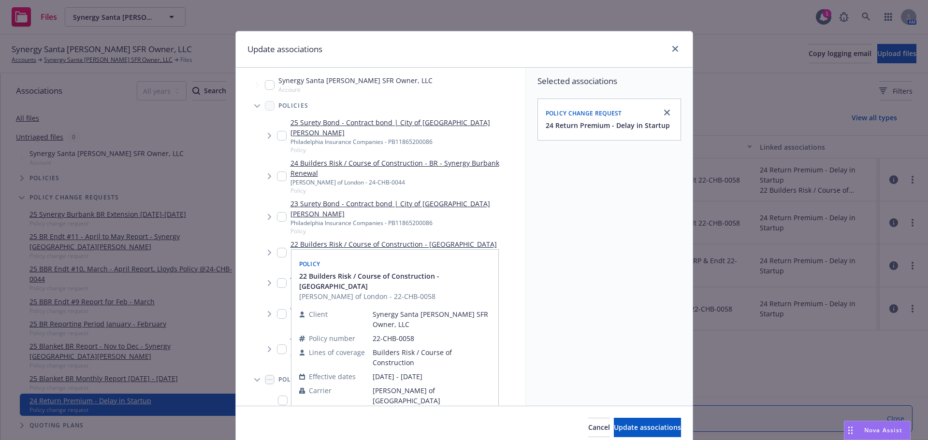
click at [277, 248] on input "Tree Example" at bounding box center [282, 253] width 10 height 10
checkbox input "true"
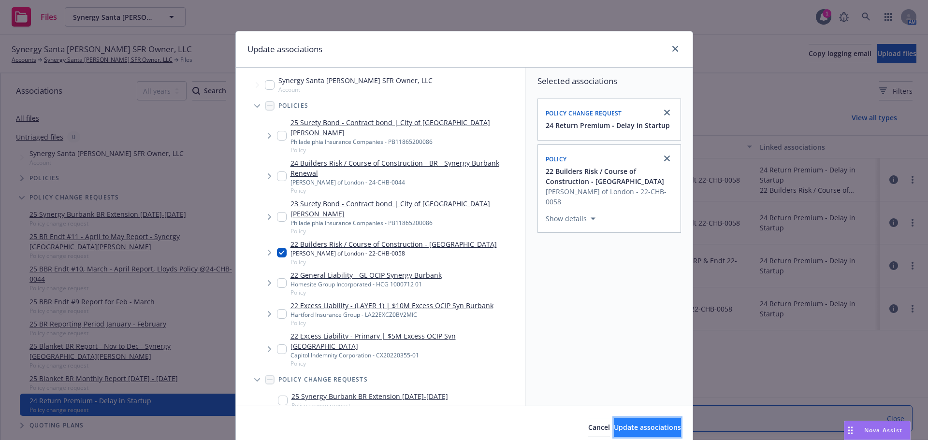
click at [621, 426] on span "Update associations" at bounding box center [647, 427] width 67 height 9
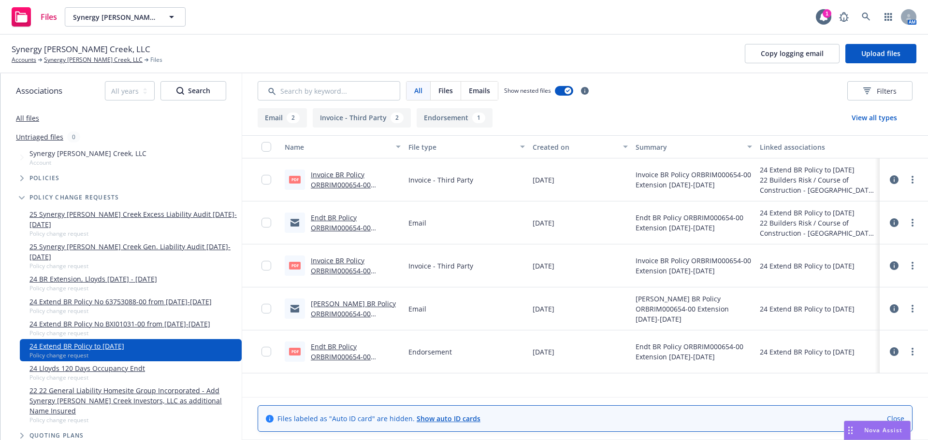
click at [340, 355] on link "Endt BR Policy ORBRIM000654-00 Extension [DATE]-[DATE].pdf" at bounding box center [341, 362] width 60 height 40
click at [911, 351] on link "more" at bounding box center [913, 352] width 12 height 12
click at [881, 428] on link "Update associations" at bounding box center [870, 429] width 96 height 19
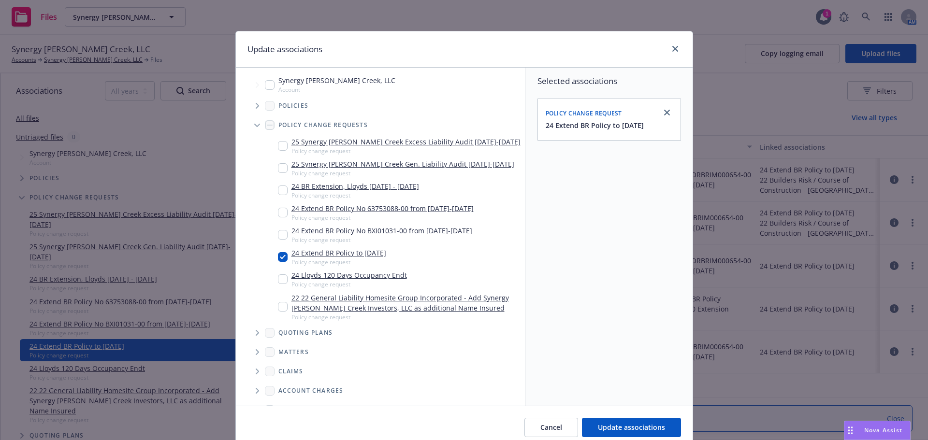
click at [256, 106] on icon "Tree Example" at bounding box center [258, 106] width 4 height 6
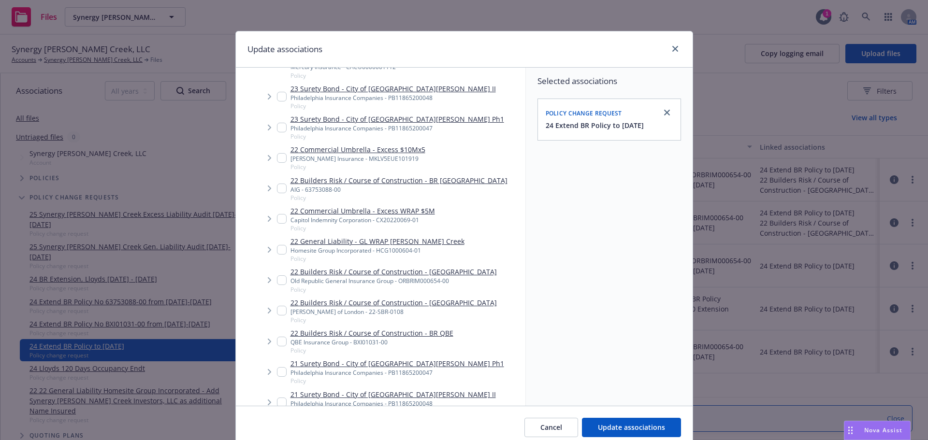
scroll to position [193, 0]
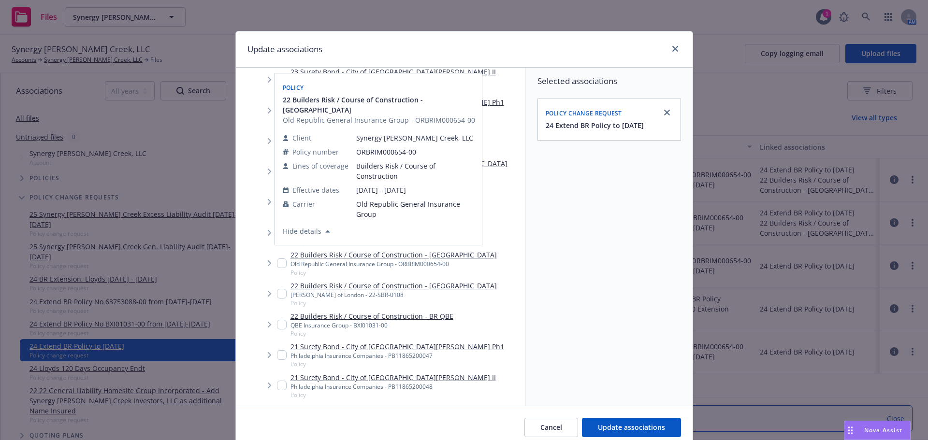
click at [277, 261] on input "Tree Example" at bounding box center [282, 264] width 10 height 10
checkbox input "true"
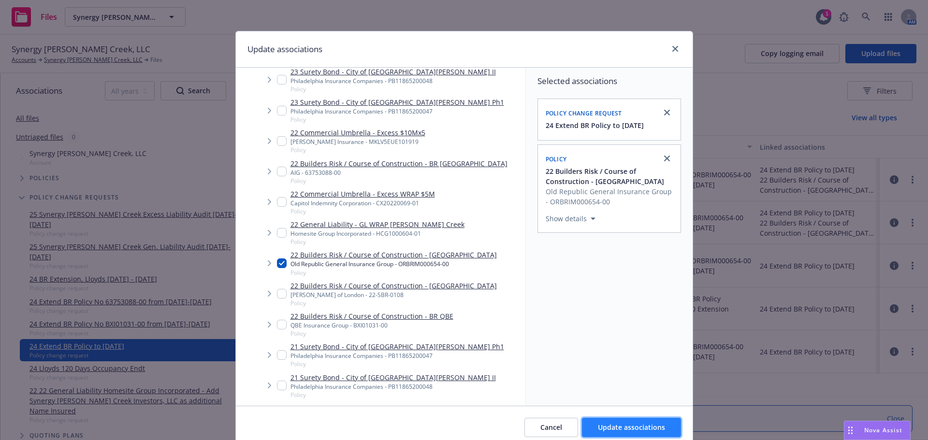
click at [593, 431] on button "Update associations" at bounding box center [631, 427] width 99 height 19
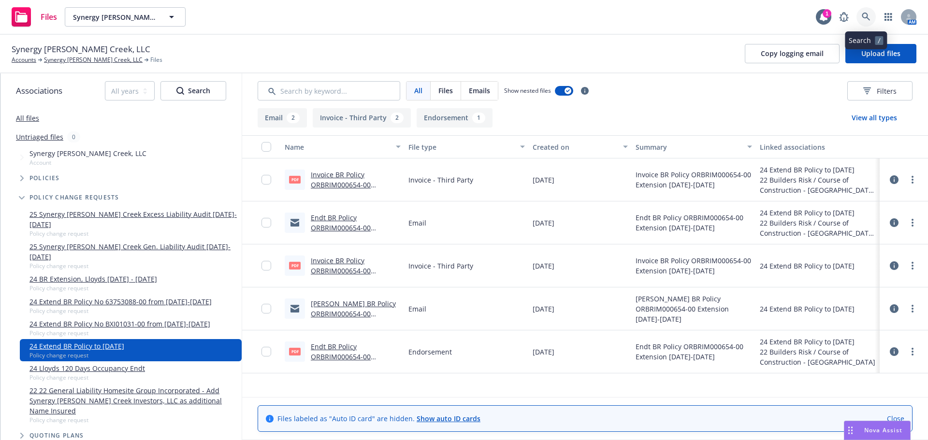
click at [864, 15] on icon at bounding box center [866, 17] width 9 height 9
